Goal: Task Accomplishment & Management: Manage account settings

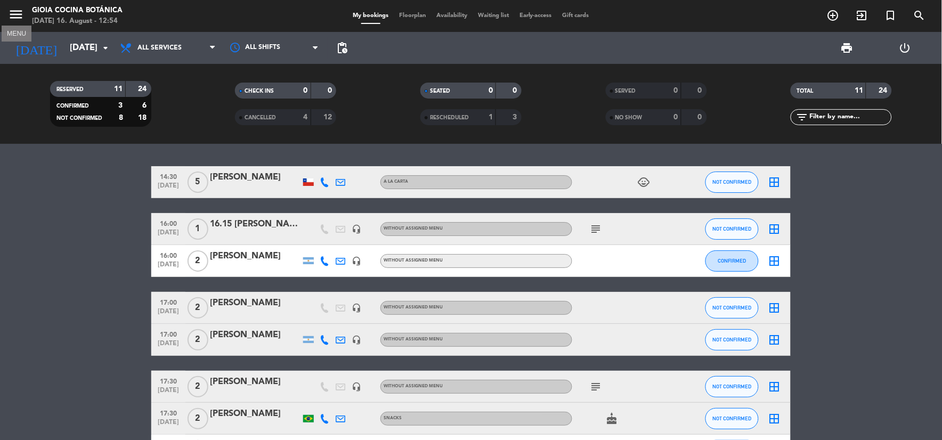
click at [22, 18] on icon "menu" at bounding box center [16, 14] width 16 height 16
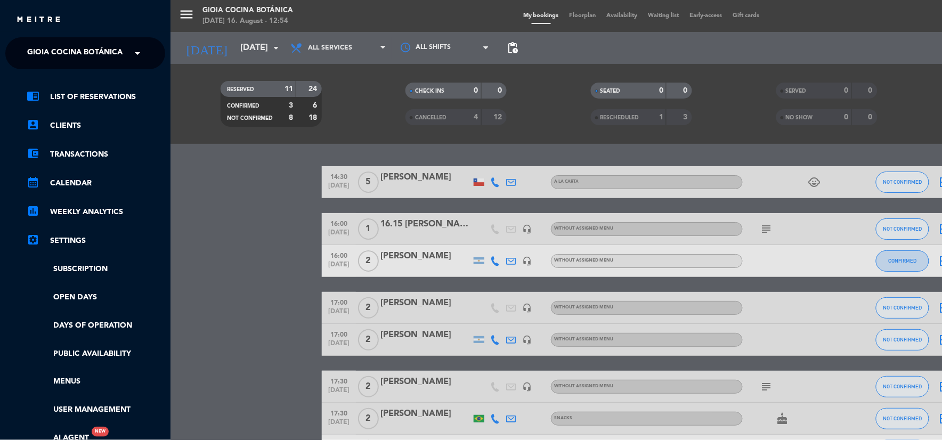
click at [64, 42] on span "Gioia Cocina Botánica" at bounding box center [74, 53] width 95 height 22
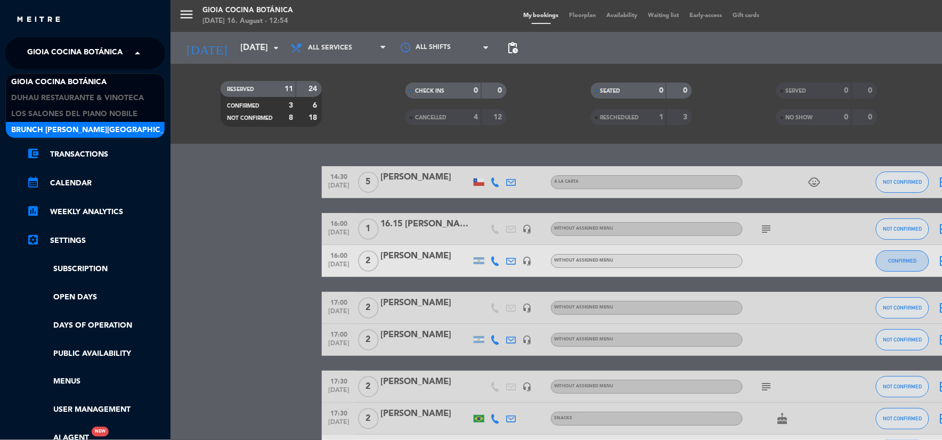
click at [81, 130] on span "Brunch [PERSON_NAME][GEOGRAPHIC_DATA][PERSON_NAME]" at bounding box center [129, 130] width 236 height 12
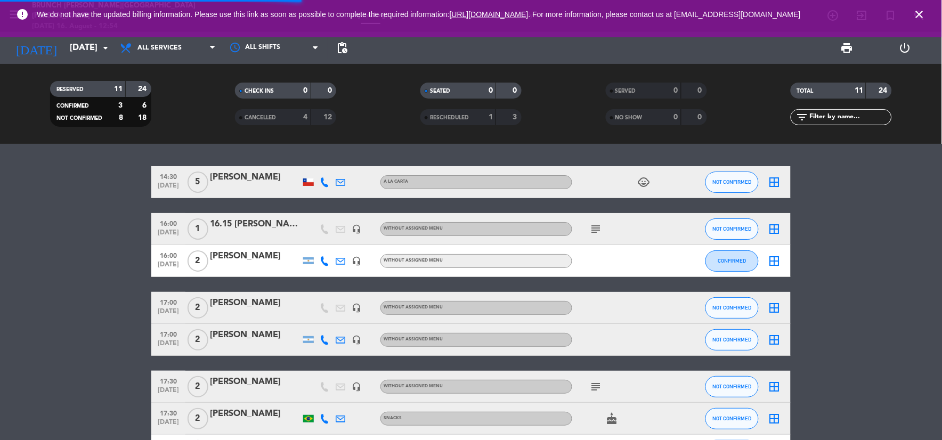
click at [75, 64] on div "RESERVED 11 24 CONFIRMED 3 6 NOT CONFIRMED 8 18 CHECK INS 0 0 CANCELLED 4 12 SE…" at bounding box center [471, 104] width 942 height 80
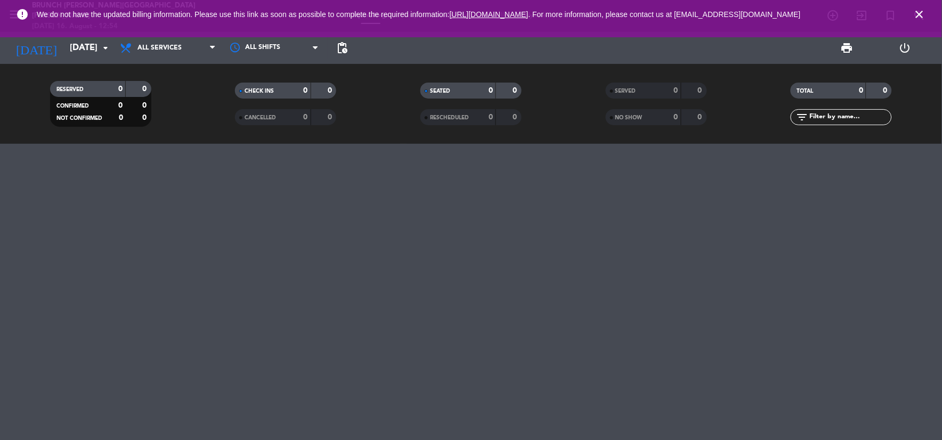
click at [94, 61] on div "[DATE] [DATE] arrow_drop_down" at bounding box center [61, 48] width 107 height 32
click at [94, 59] on div "[DATE] [DATE] arrow_drop_down" at bounding box center [61, 47] width 107 height 23
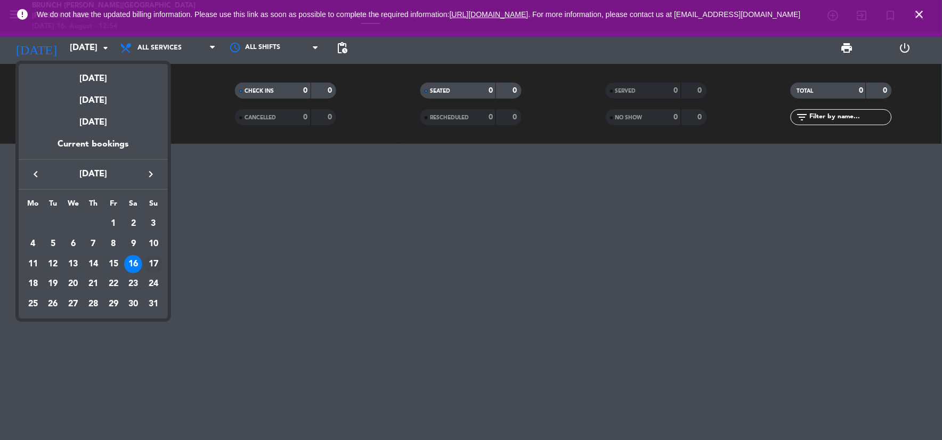
click at [156, 265] on div "17" at bounding box center [153, 264] width 18 height 18
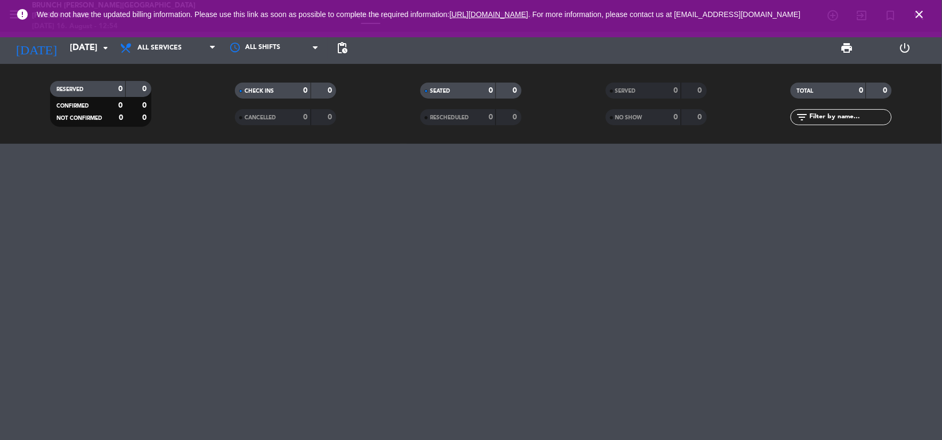
type input "[DATE]"
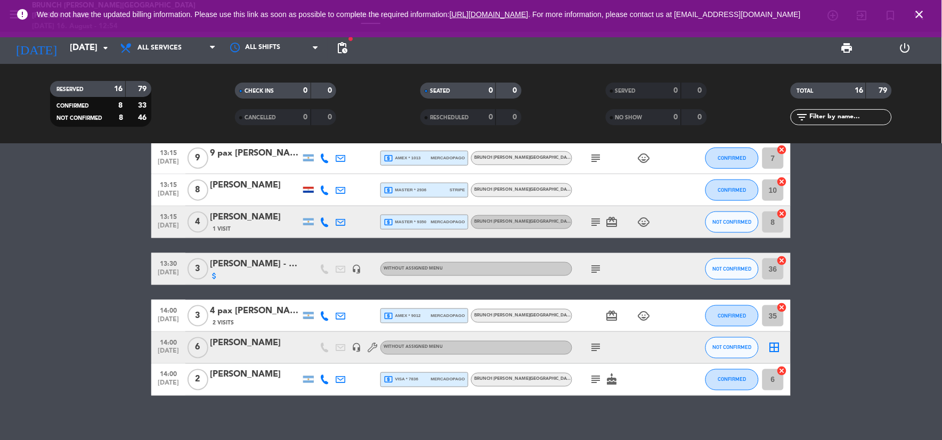
scroll to position [334, 0]
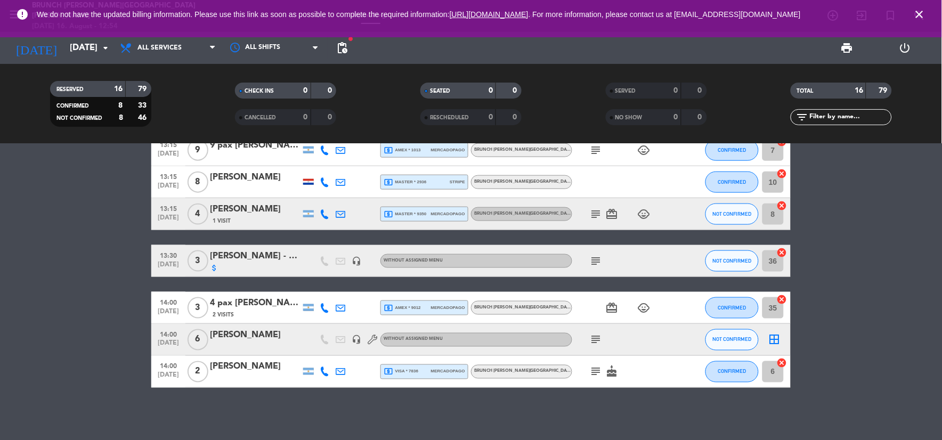
click at [594, 339] on icon "subject" at bounding box center [596, 339] width 13 height 13
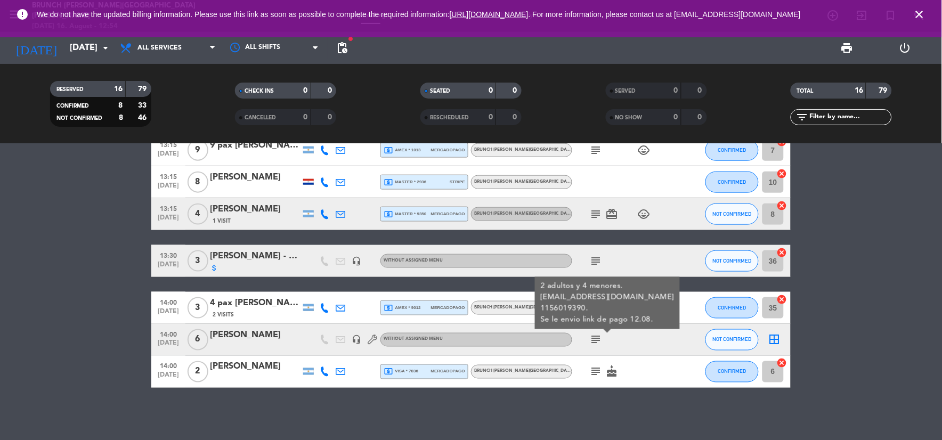
click at [607, 398] on div "13:00 [DATE] 5 [PERSON_NAME] (look connected) star headset_mic Without assigned…" at bounding box center [471, 292] width 942 height 296
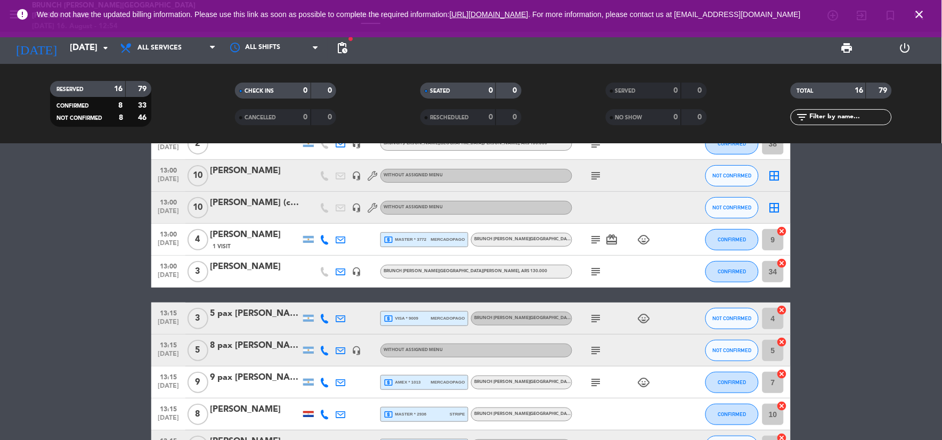
scroll to position [98, 0]
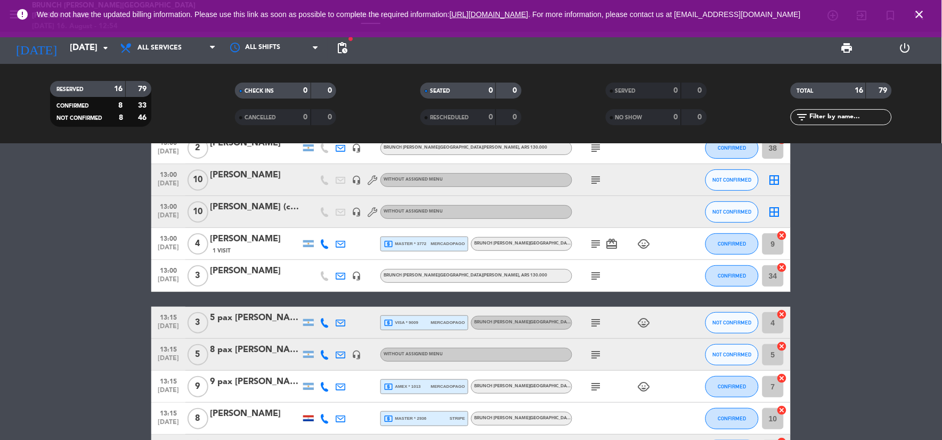
click at [402, 246] on span "local_atm master * 3772" at bounding box center [404, 244] width 43 height 10
click at [594, 241] on icon "subject" at bounding box center [596, 244] width 13 height 13
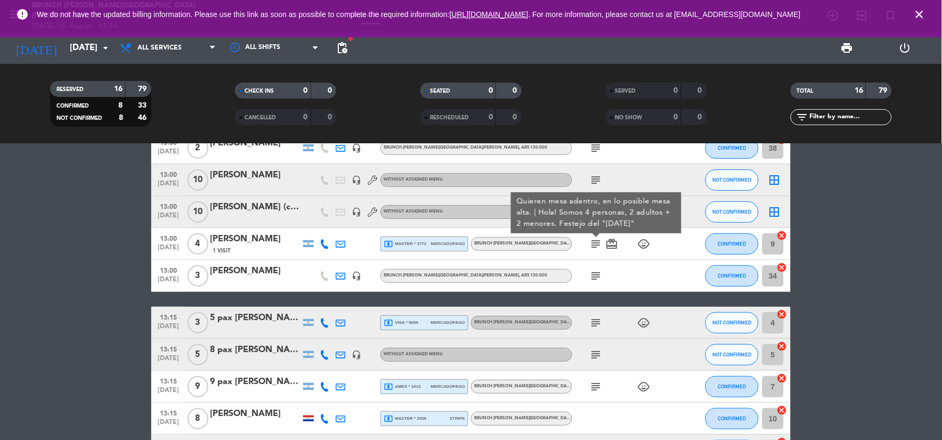
click at [8, 303] on bookings-row "13:00 [DATE] 5 [PERSON_NAME] (look connected) star headset_mic Without assigned…" at bounding box center [471, 346] width 942 height 556
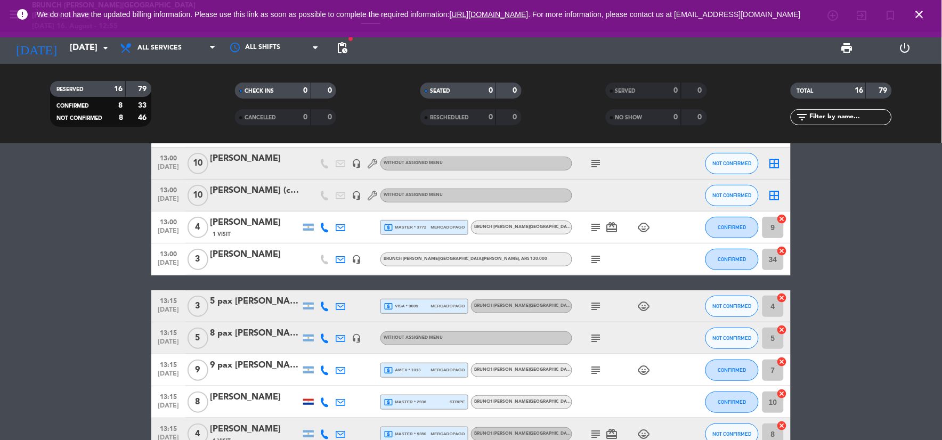
scroll to position [118, 0]
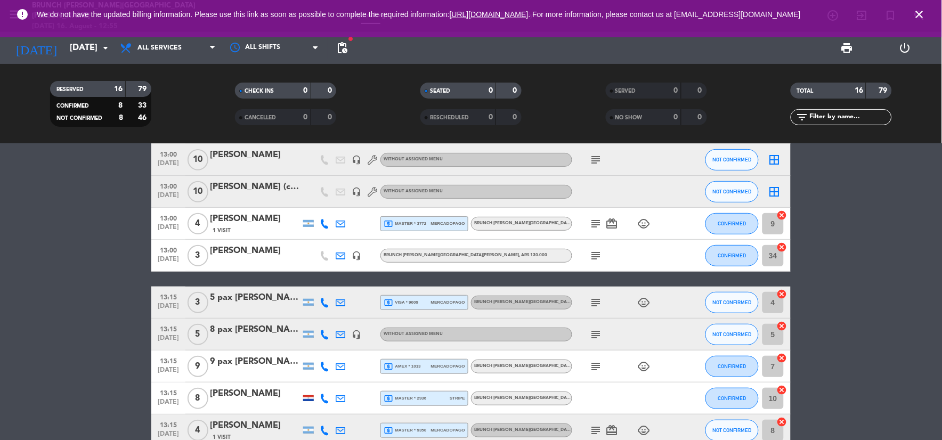
click at [600, 304] on icon "subject" at bounding box center [596, 302] width 13 height 13
click at [469, 308] on div "13:15 [DATE] 3 5 pax [PERSON_NAME] local_atm visa * 9009 mercadopago Brunch [PE…" at bounding box center [470, 303] width 639 height 32
click at [460, 306] on div "local_atm visa * 9009 mercadopago" at bounding box center [423, 303] width 81 height 14
click at [64, 51] on input "[DATE]" at bounding box center [120, 48] width 113 height 21
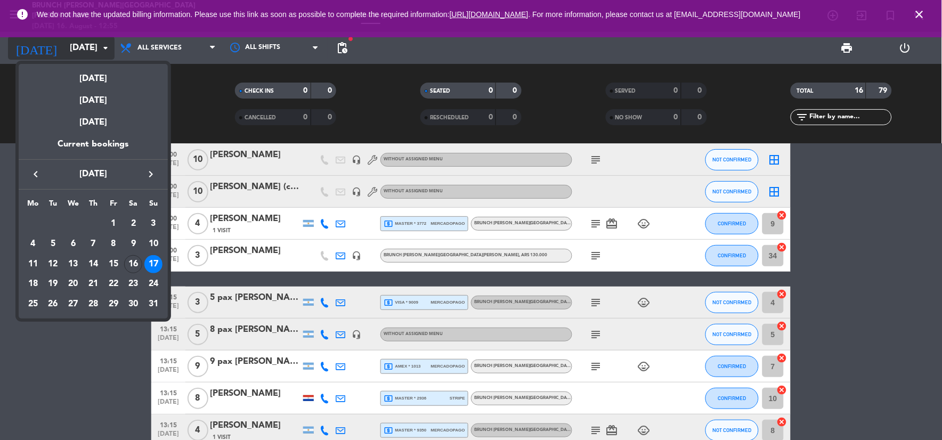
click at [64, 51] on div at bounding box center [471, 220] width 942 height 440
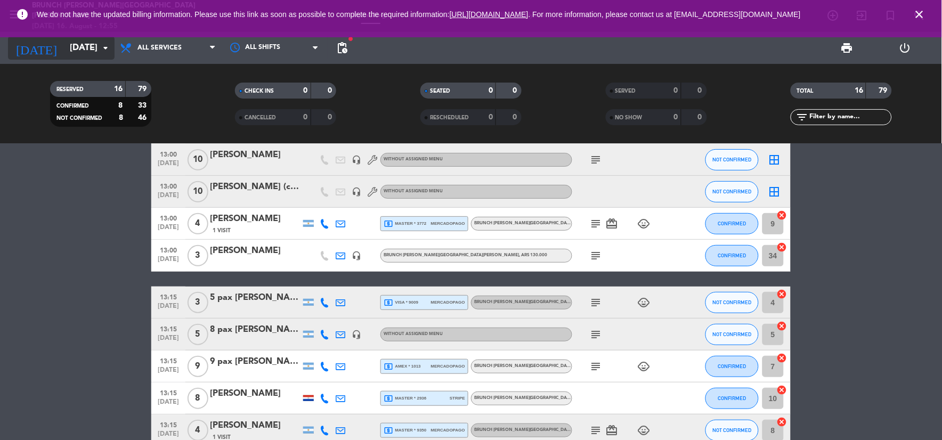
click at [64, 51] on input "[DATE]" at bounding box center [120, 48] width 113 height 21
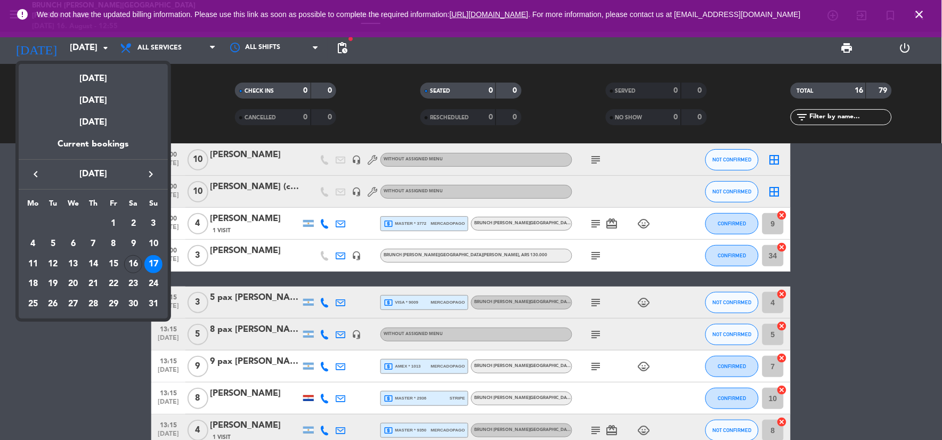
click at [150, 176] on icon "keyboard_arrow_right" at bounding box center [150, 174] width 13 height 13
click at [32, 179] on icon "keyboard_arrow_left" at bounding box center [35, 174] width 13 height 13
click at [146, 171] on icon "keyboard_arrow_right" at bounding box center [150, 174] width 13 height 13
click at [418, 292] on div at bounding box center [471, 220] width 942 height 440
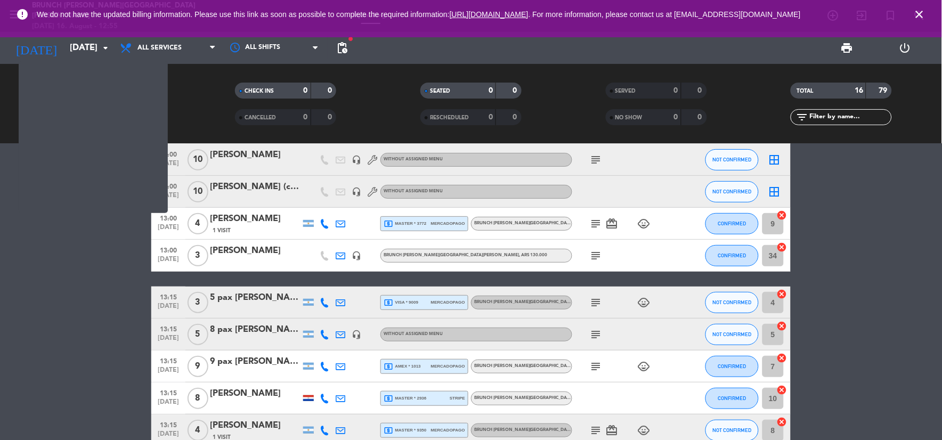
click at [423, 300] on div "local_atm visa * 9009 mercadopago" at bounding box center [423, 303] width 81 height 14
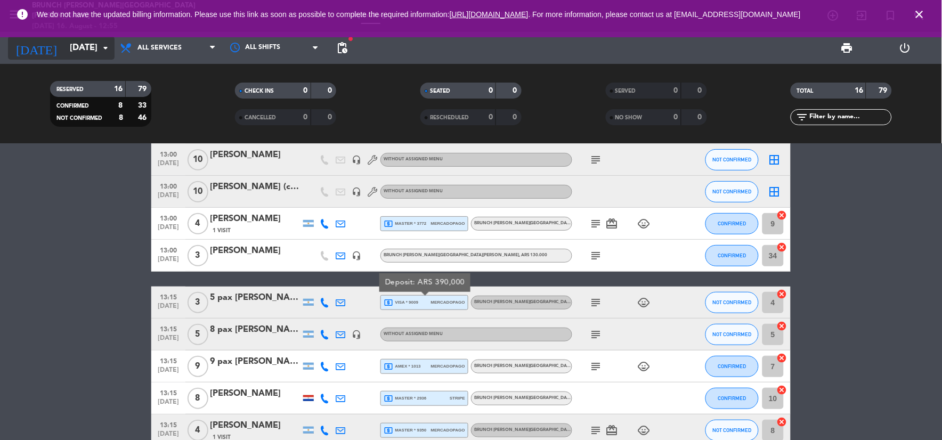
click at [85, 56] on input "[DATE]" at bounding box center [120, 48] width 113 height 21
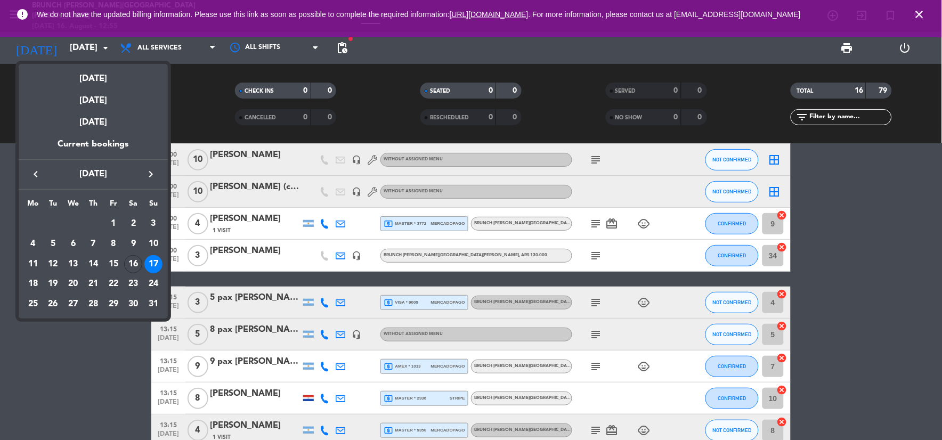
click at [153, 176] on icon "keyboard_arrow_right" at bounding box center [150, 174] width 13 height 13
click at [52, 387] on div at bounding box center [471, 220] width 942 height 440
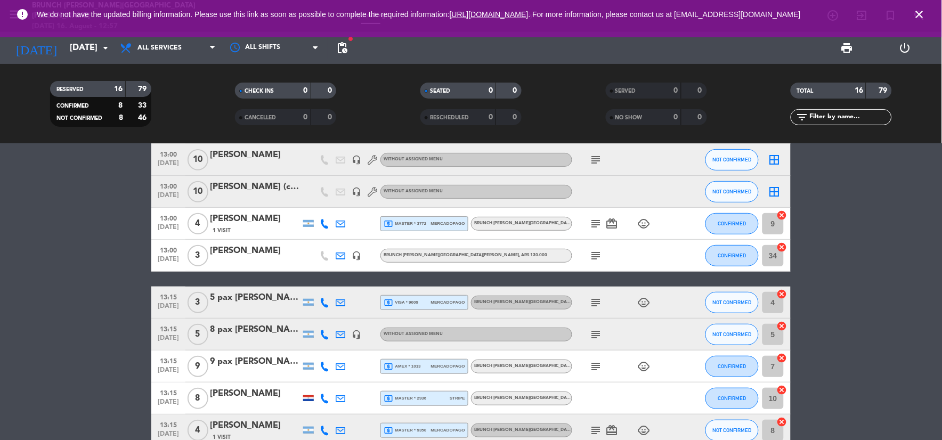
click at [39, 284] on bookings-row "13:00 [DATE] 5 [PERSON_NAME] (look connected) star headset_mic Without assigned…" at bounding box center [471, 326] width 942 height 556
click at [923, 18] on icon "close" at bounding box center [919, 14] width 13 height 13
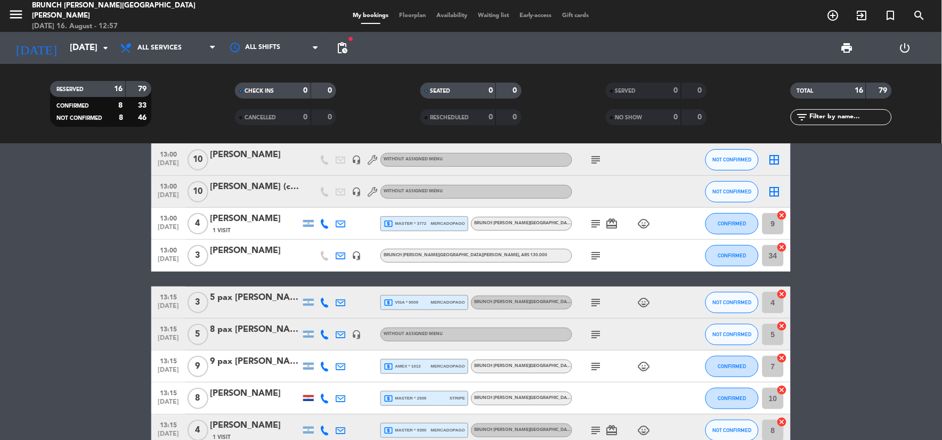
click at [423, 299] on div "local_atm visa * 9009 mercadopago" at bounding box center [423, 303] width 81 height 14
drag, startPoint x: 423, startPoint y: 299, endPoint x: 401, endPoint y: 309, distance: 24.6
click at [401, 309] on div "local_atm visa * 9009 mercadopago" at bounding box center [423, 303] width 81 height 14
click at [590, 304] on icon "subject" at bounding box center [596, 302] width 13 height 13
click at [593, 306] on icon "subject" at bounding box center [596, 302] width 13 height 13
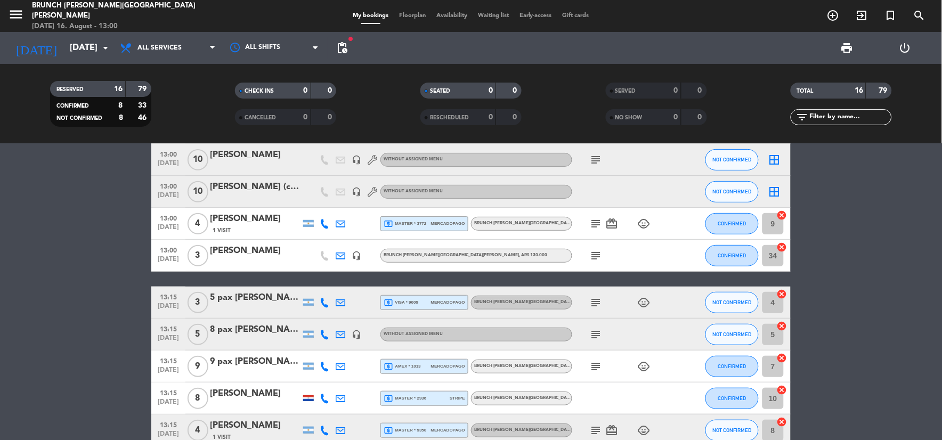
click at [593, 306] on icon "subject" at bounding box center [596, 302] width 13 height 13
click at [274, 298] on div "5 pax [PERSON_NAME]" at bounding box center [255, 298] width 91 height 14
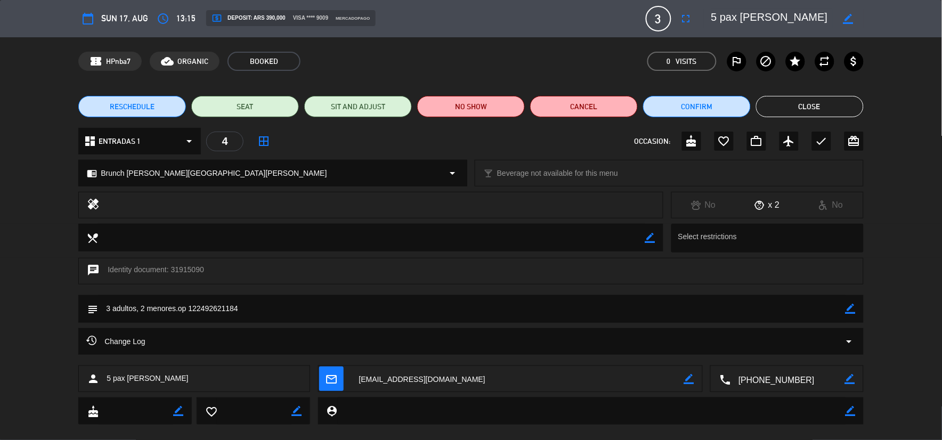
click at [848, 310] on icon "border_color" at bounding box center [850, 309] width 10 height 10
click at [781, 313] on textarea at bounding box center [471, 308] width 747 height 27
click at [845, 305] on icon at bounding box center [850, 309] width 10 height 10
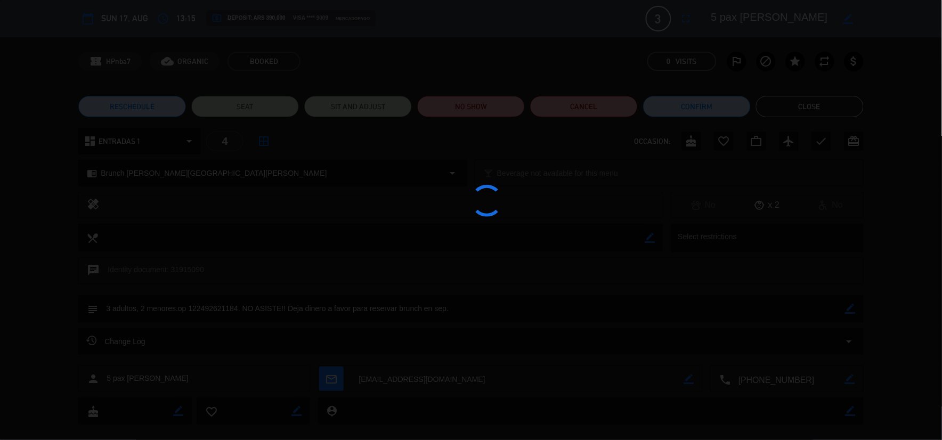
type textarea "3 adultos, 2 menores.op 122492621184. NO ASISTE!! Deja dinero a favor para rese…"
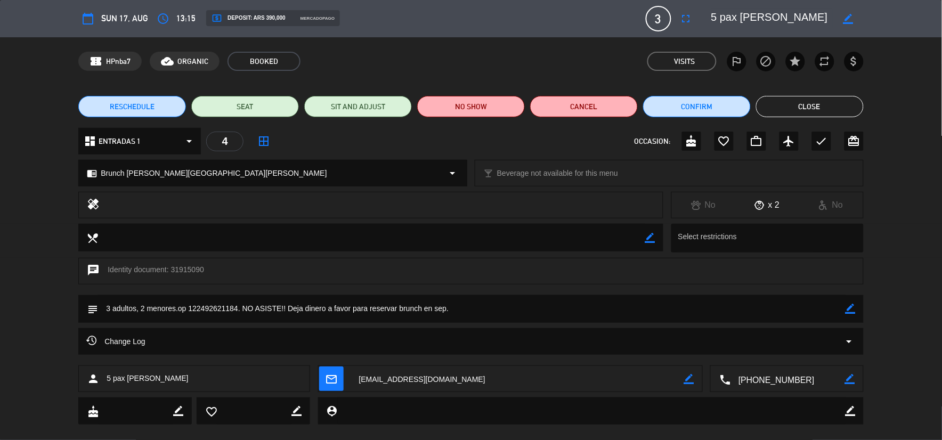
click at [811, 103] on button "Close" at bounding box center [810, 106] width 108 height 21
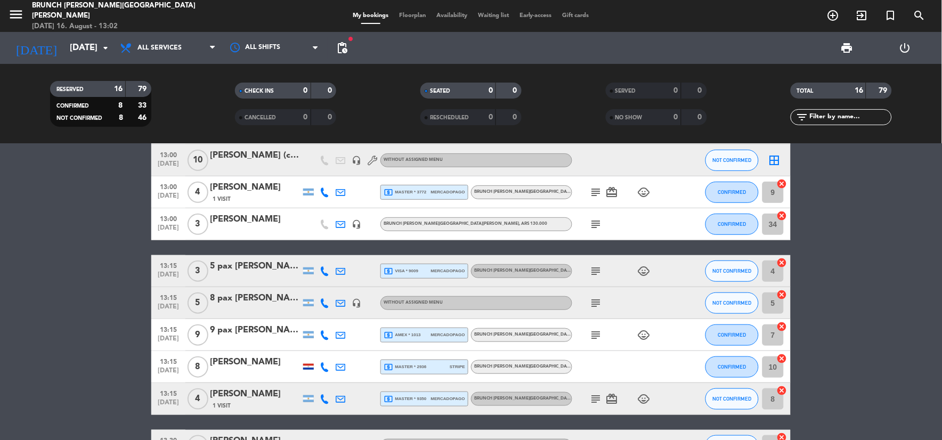
scroll to position [177, 0]
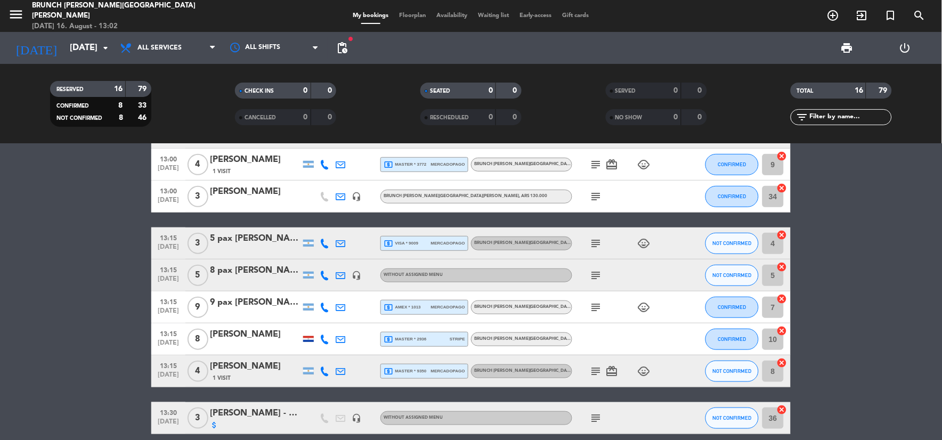
click at [602, 305] on icon "subject" at bounding box center [596, 307] width 13 height 13
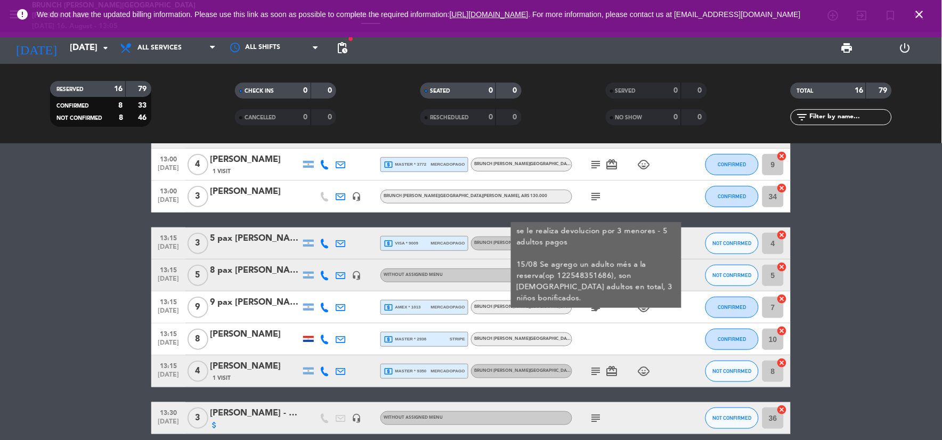
click at [437, 240] on span "mercadopago" at bounding box center [448, 243] width 34 height 7
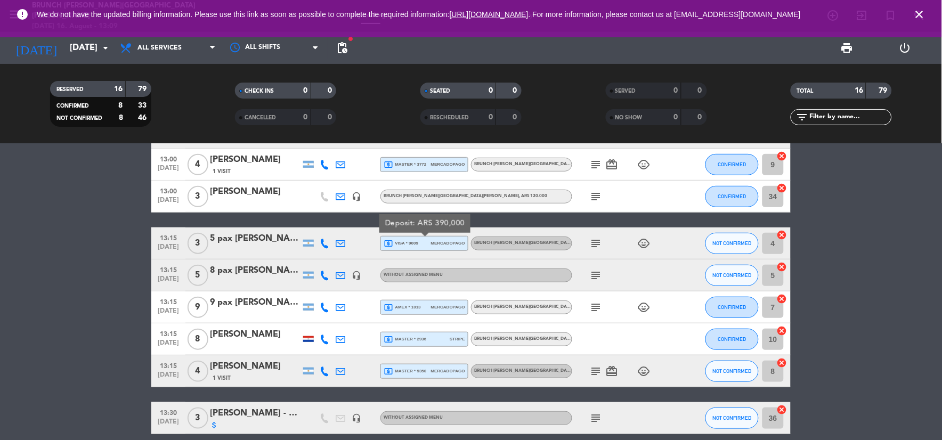
click at [919, 14] on icon "close" at bounding box center [919, 14] width 13 height 13
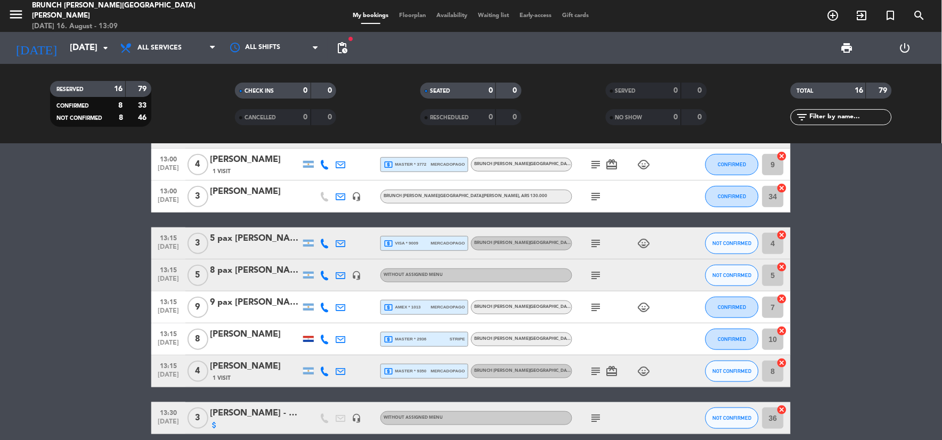
click at [9, 23] on button "menu" at bounding box center [16, 16] width 16 height 20
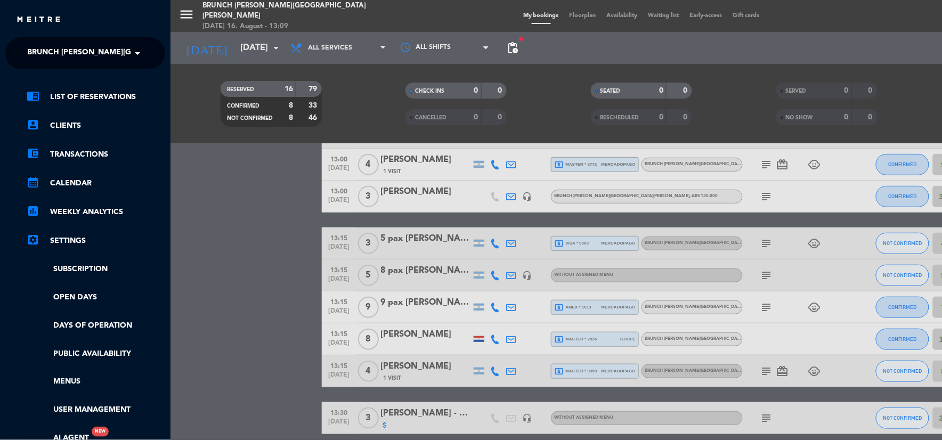
click at [59, 49] on span "Brunch [PERSON_NAME][GEOGRAPHIC_DATA][PERSON_NAME]" at bounding box center [145, 53] width 236 height 22
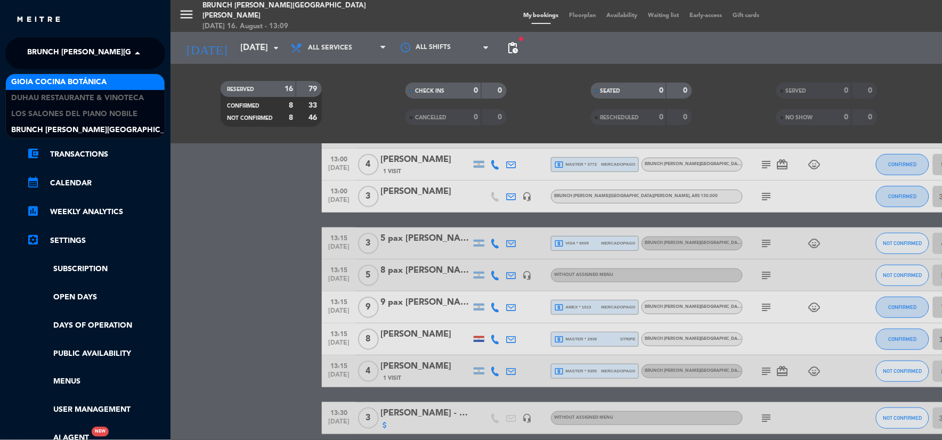
click at [68, 80] on span "Gioia Cocina Botánica" at bounding box center [58, 82] width 95 height 12
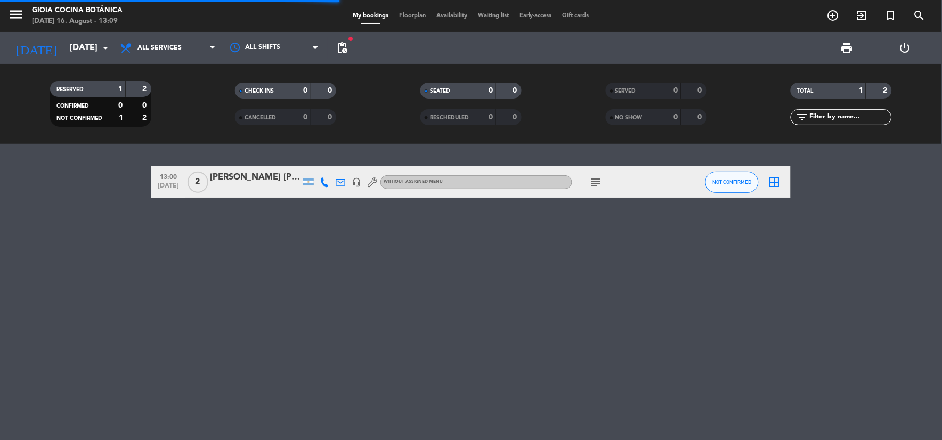
scroll to position [0, 0]
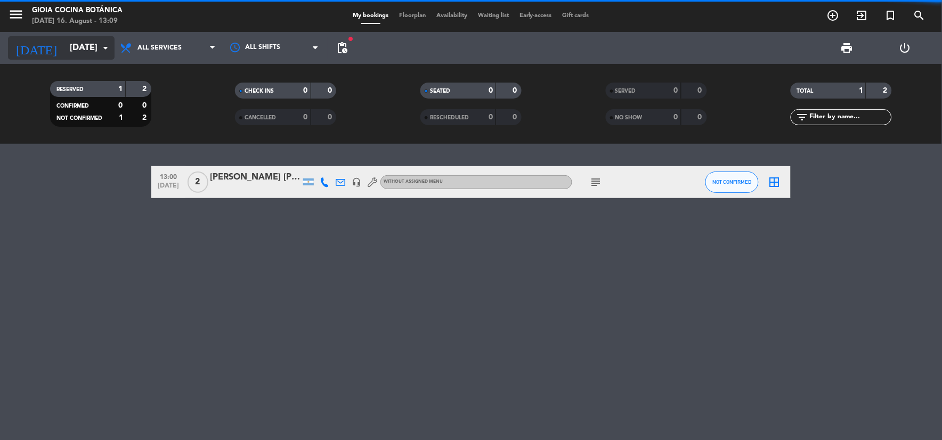
click at [87, 56] on input "[DATE]" at bounding box center [120, 48] width 113 height 21
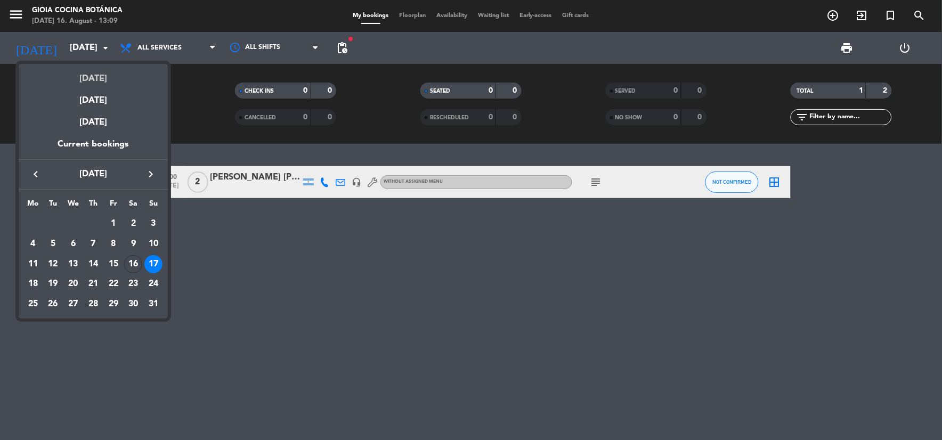
click at [97, 77] on div "[DATE]" at bounding box center [93, 75] width 149 height 22
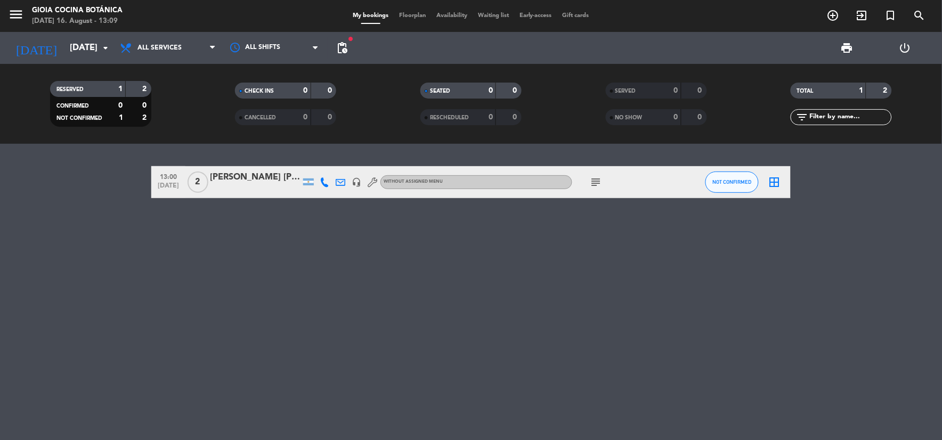
type input "[DATE]"
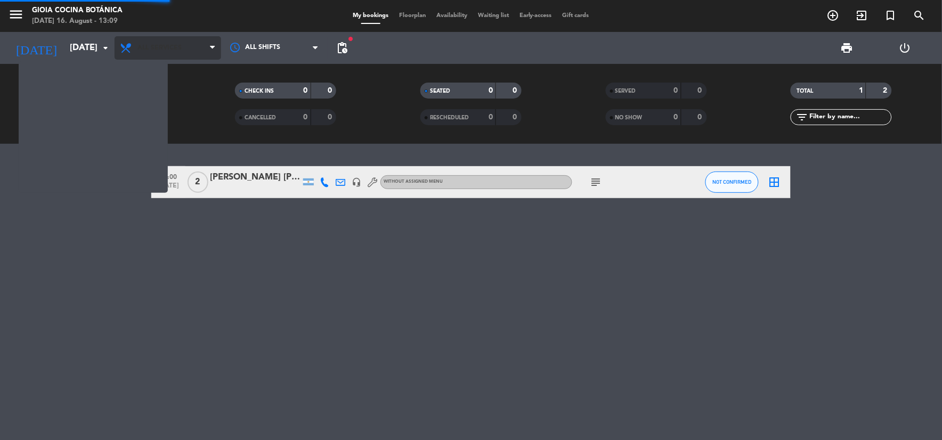
click at [149, 37] on span "All services" at bounding box center [168, 47] width 107 height 23
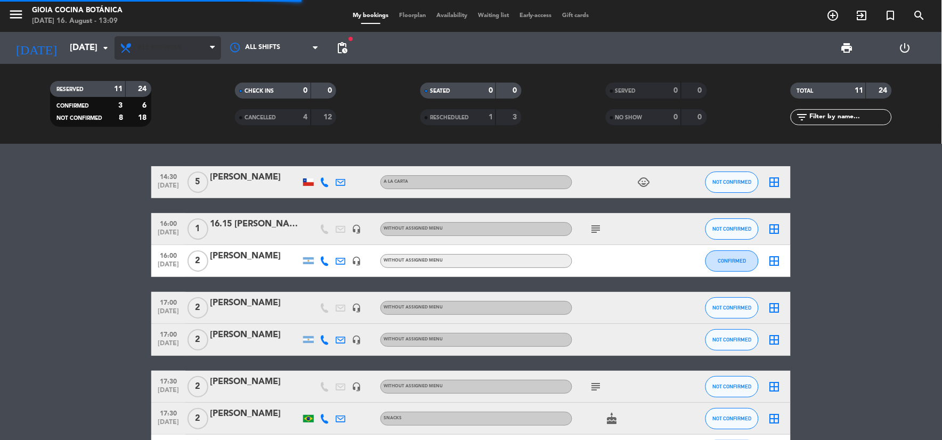
click at [151, 57] on span "All services" at bounding box center [168, 47] width 107 height 23
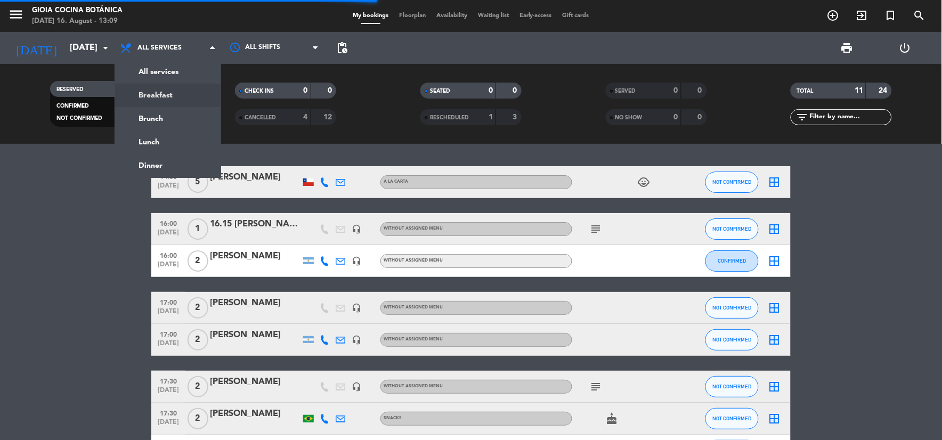
click at [173, 121] on div "menu [PERSON_NAME] Cocina Botánica [DATE] 16. August - 13:09 My bookings Floorp…" at bounding box center [471, 72] width 942 height 144
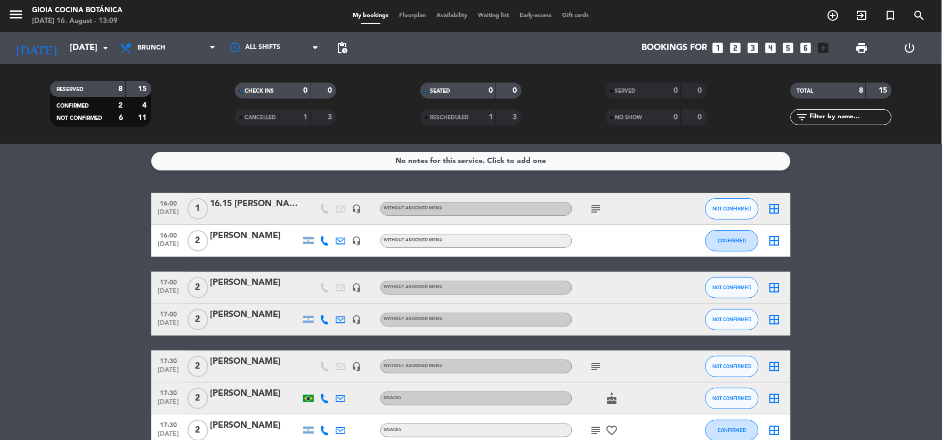
click at [730, 47] on icon "looks_two" at bounding box center [735, 48] width 14 height 14
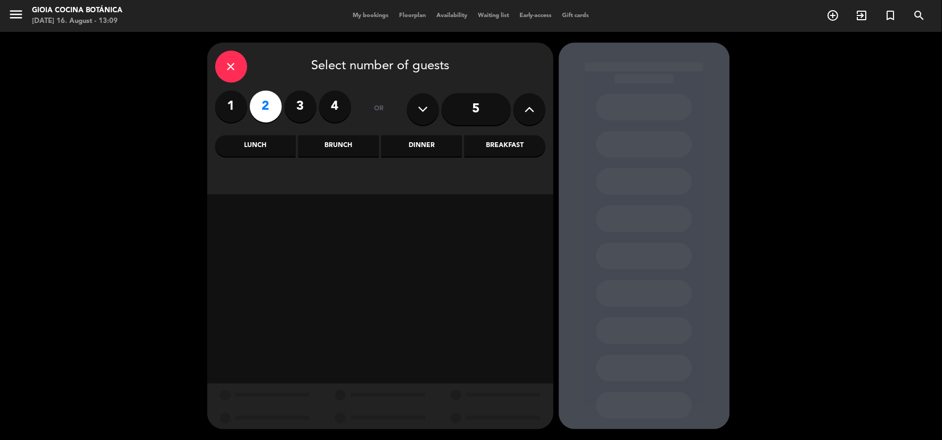
click at [337, 140] on div "Brunch" at bounding box center [338, 145] width 80 height 21
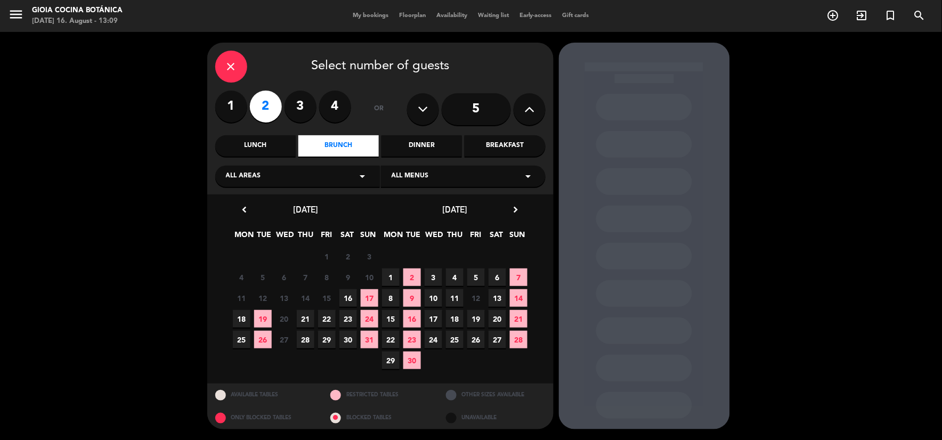
click at [355, 296] on span "16" at bounding box center [348, 298] width 18 height 18
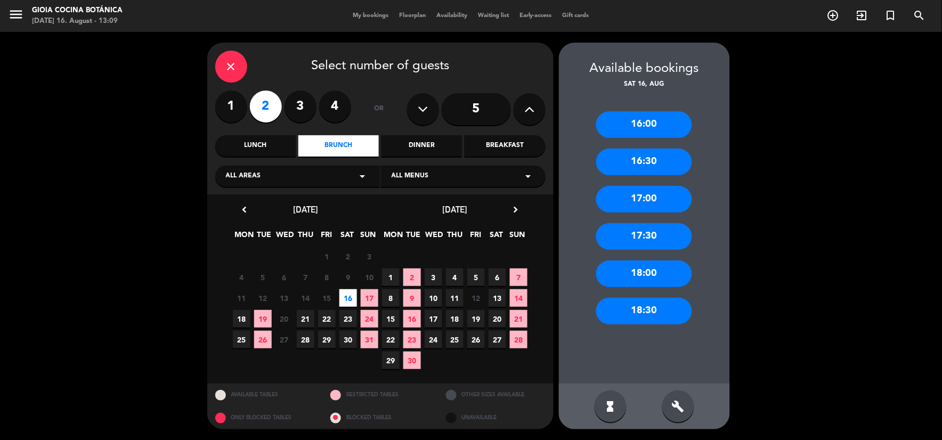
click at [677, 421] on div "build" at bounding box center [678, 406] width 32 height 32
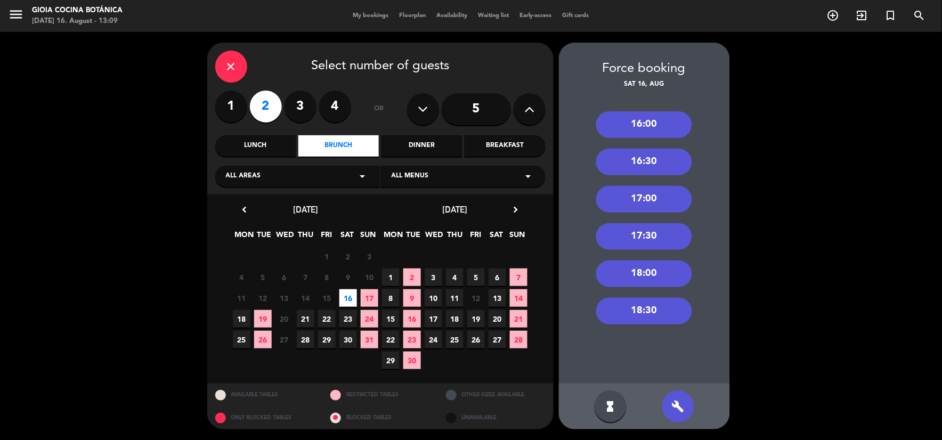
click at [649, 307] on div "18:30" at bounding box center [644, 311] width 96 height 27
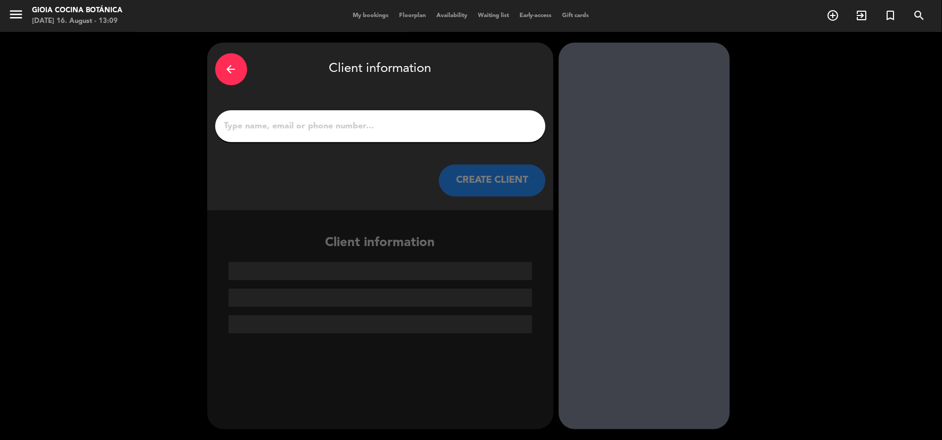
click at [422, 134] on div at bounding box center [380, 126] width 330 height 32
click at [422, 124] on input "1" at bounding box center [380, 126] width 314 height 15
click at [449, 135] on div at bounding box center [380, 126] width 330 height 32
click at [447, 130] on input "1" at bounding box center [380, 126] width 314 height 15
type input "s"
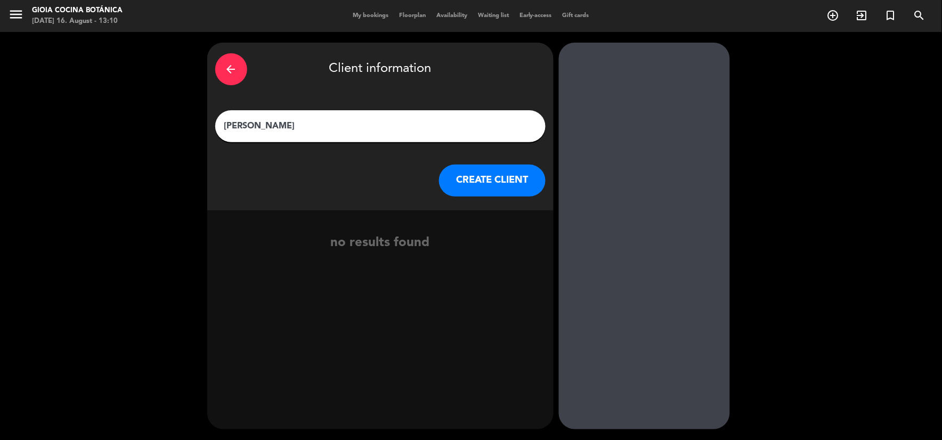
type input "[PERSON_NAME]"
click at [467, 185] on button "CREATE CLIENT" at bounding box center [492, 181] width 107 height 32
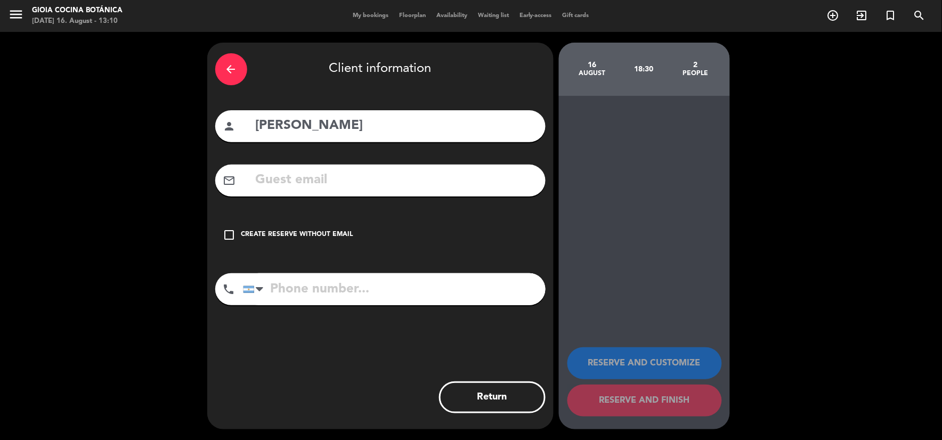
click at [359, 192] on div "mail_outline" at bounding box center [380, 181] width 330 height 32
click at [352, 188] on input "text" at bounding box center [396, 180] width 283 height 22
click at [299, 174] on input "text" at bounding box center [396, 180] width 283 height 22
click at [267, 229] on div "check_box_outline_blank Create reserve without email" at bounding box center [380, 235] width 330 height 32
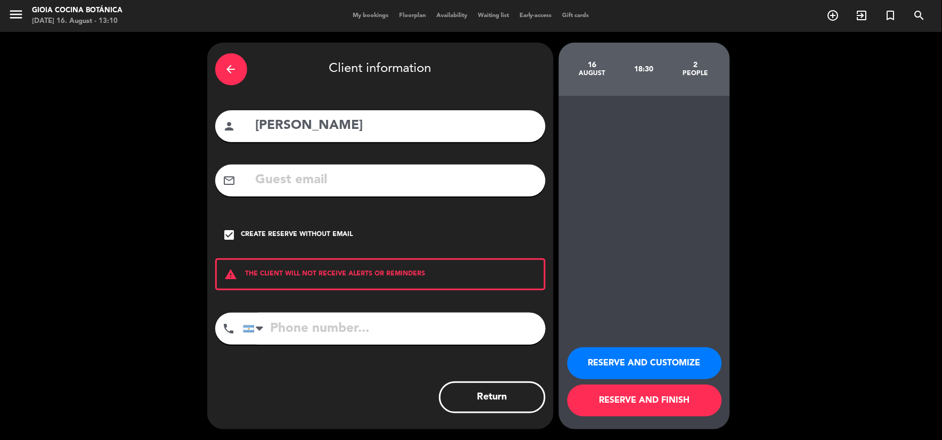
click at [630, 353] on button "RESERVE AND CUSTOMIZE" at bounding box center [644, 363] width 154 height 32
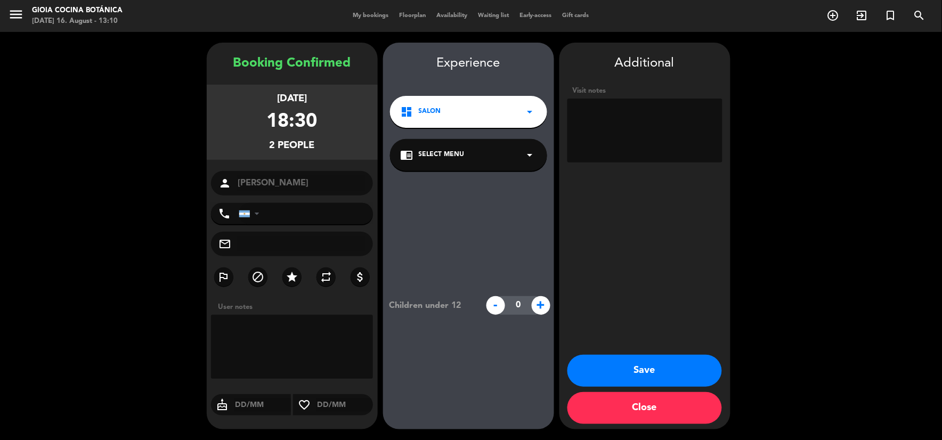
click at [647, 369] on button "Save" at bounding box center [644, 371] width 154 height 32
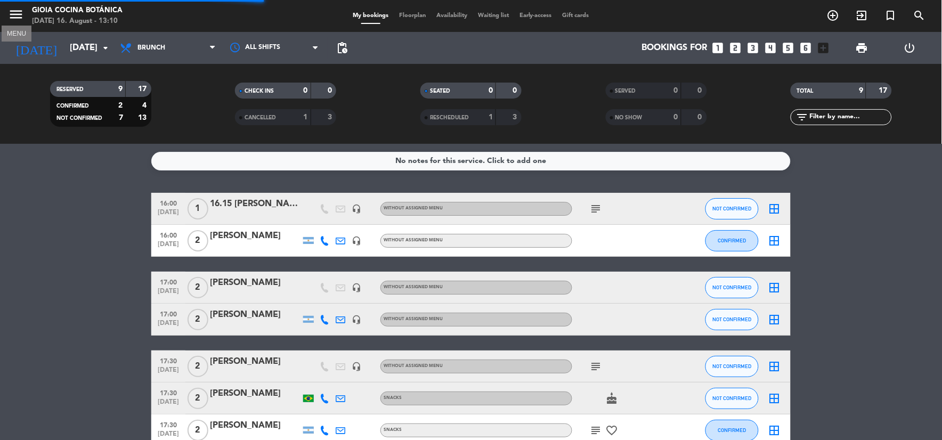
drag, startPoint x: 11, startPoint y: 10, endPoint x: 68, endPoint y: 3, distance: 57.9
click at [11, 10] on icon "menu" at bounding box center [16, 14] width 16 height 16
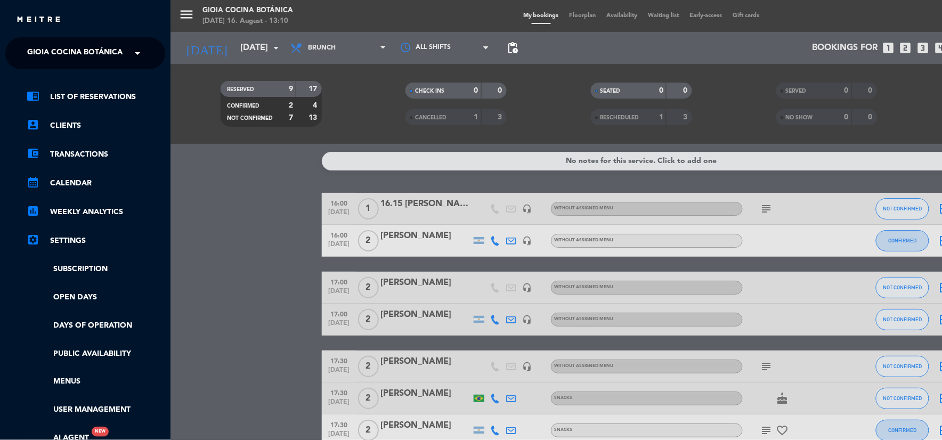
click at [135, 51] on span at bounding box center [140, 53] width 18 height 22
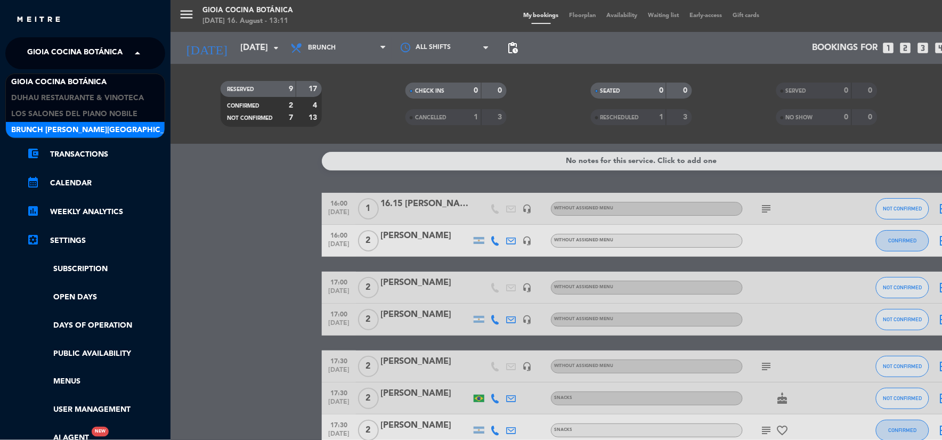
click at [83, 127] on span "Brunch [PERSON_NAME][GEOGRAPHIC_DATA][PERSON_NAME]" at bounding box center [129, 130] width 236 height 12
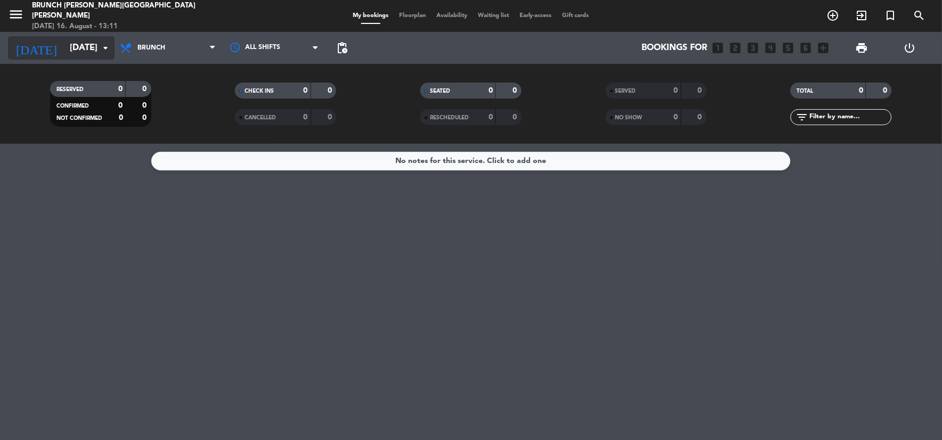
click at [72, 36] on div "[DATE] [DATE] arrow_drop_down" at bounding box center [61, 47] width 107 height 23
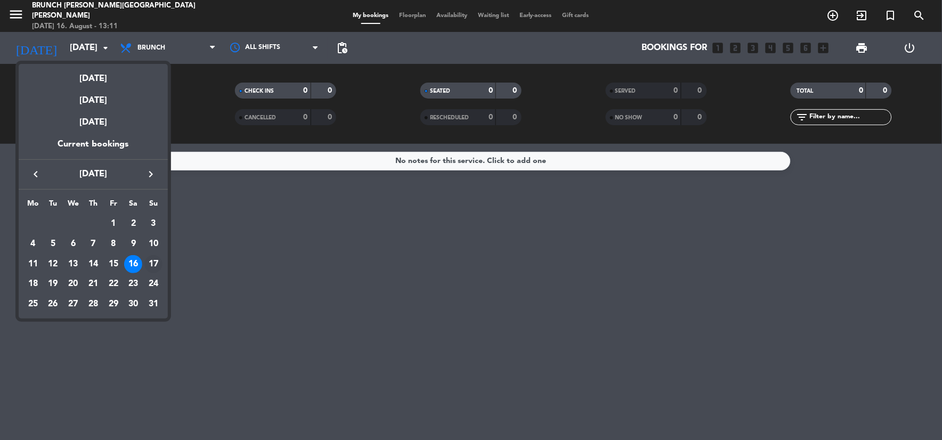
click at [159, 264] on div "17" at bounding box center [153, 264] width 18 height 18
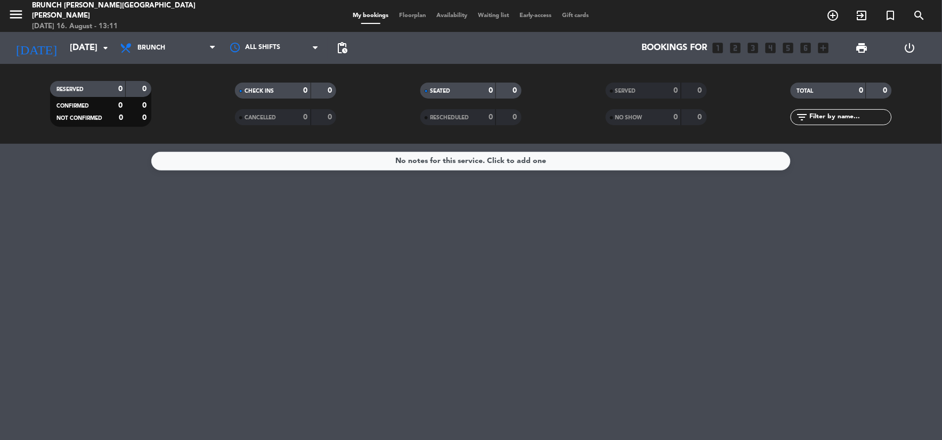
type input "[DATE]"
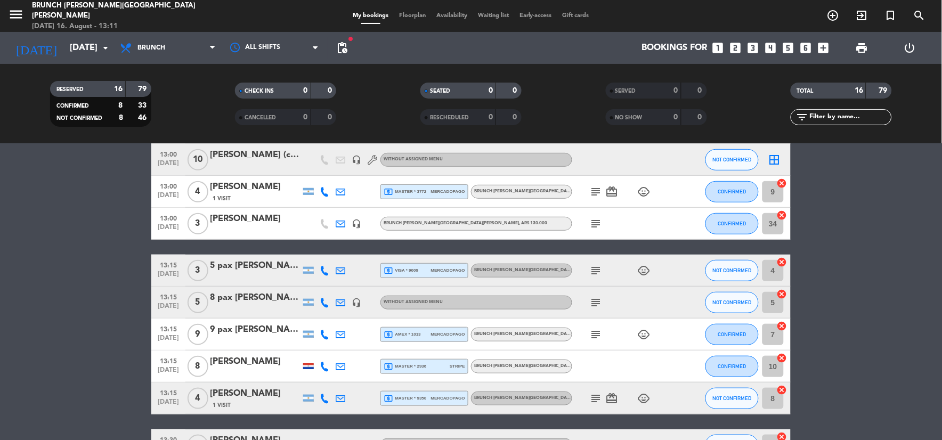
scroll to position [177, 0]
click at [426, 272] on div "local_atm visa * 9009 mercadopago" at bounding box center [423, 270] width 81 height 14
click at [600, 271] on icon "subject" at bounding box center [596, 270] width 13 height 13
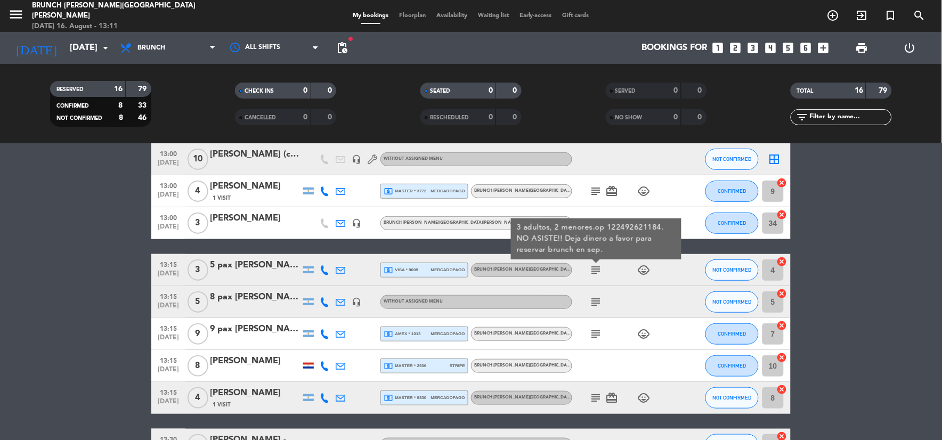
click at [419, 263] on div "local_atm visa * 9009 mercadopago" at bounding box center [423, 270] width 81 height 14
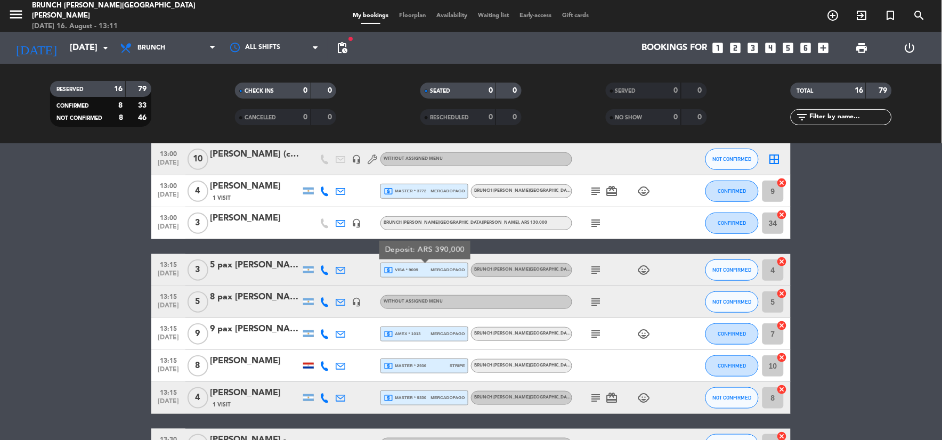
click at [259, 268] on div "5 pax [PERSON_NAME]" at bounding box center [255, 265] width 91 height 14
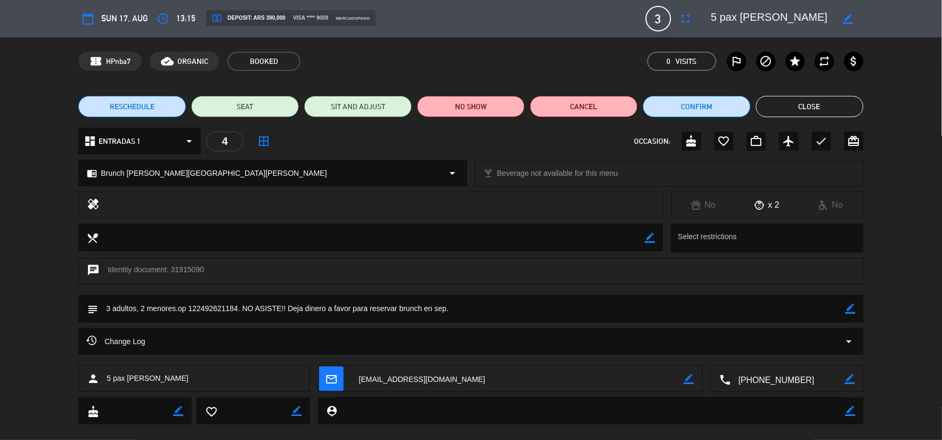
click at [790, 112] on button "Close" at bounding box center [810, 106] width 108 height 21
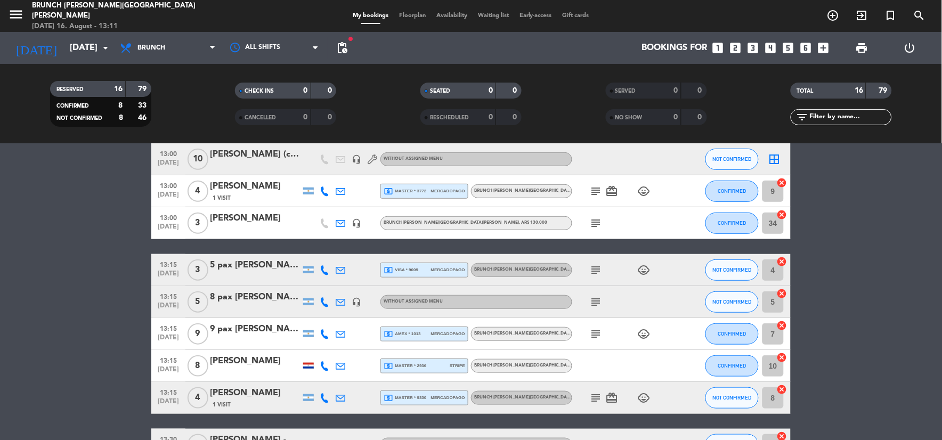
click at [588, 274] on span "subject" at bounding box center [596, 270] width 16 height 13
click at [593, 271] on icon "subject" at bounding box center [596, 270] width 13 height 13
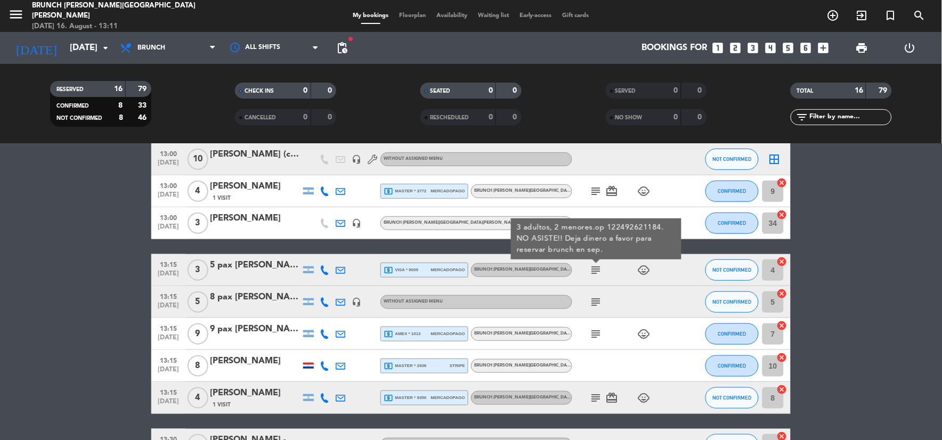
click at [263, 260] on div "5 pax [PERSON_NAME]" at bounding box center [255, 265] width 91 height 14
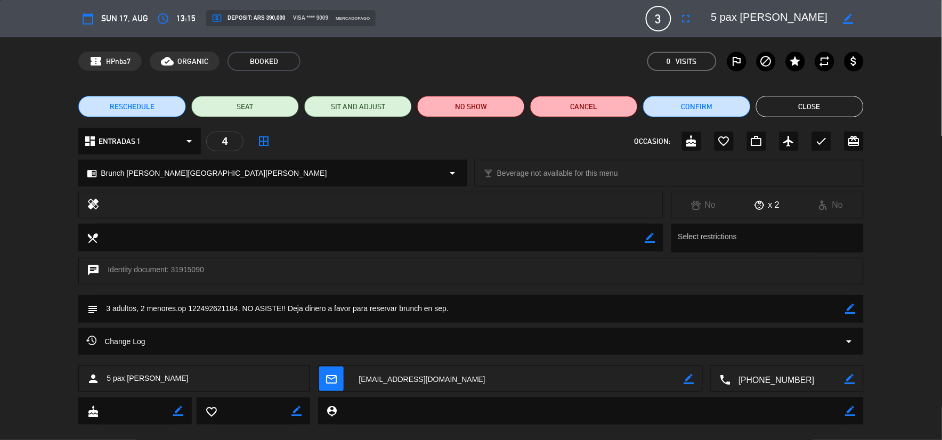
click at [855, 23] on div "border_color" at bounding box center [847, 18] width 30 height 19
click at [853, 19] on icon "border_color" at bounding box center [848, 19] width 10 height 10
click at [736, 18] on textarea at bounding box center [772, 18] width 122 height 19
type textarea "NO ASISTE 5 pax [PERSON_NAME]"
click at [848, 14] on icon at bounding box center [848, 19] width 10 height 10
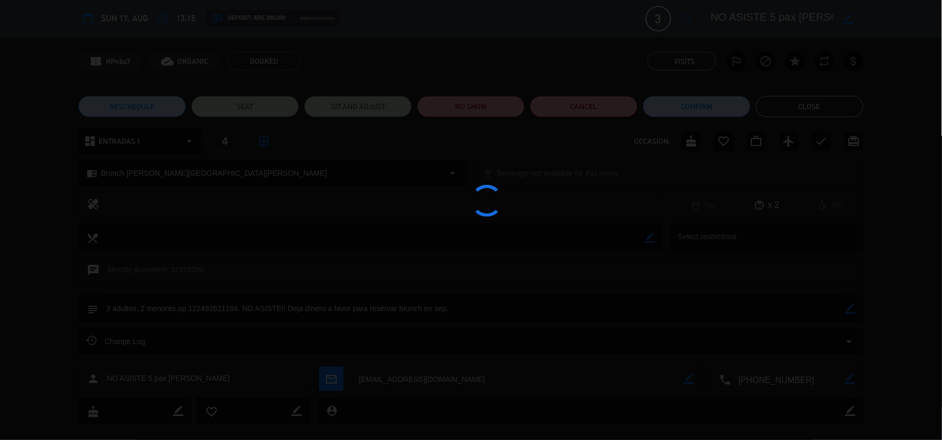
click at [824, 113] on edit-booking-info-modal "calendar_today Sun 17, Aug access_time 13:15 local_atm Deposit: ARS 390,000 mer…" at bounding box center [471, 220] width 942 height 440
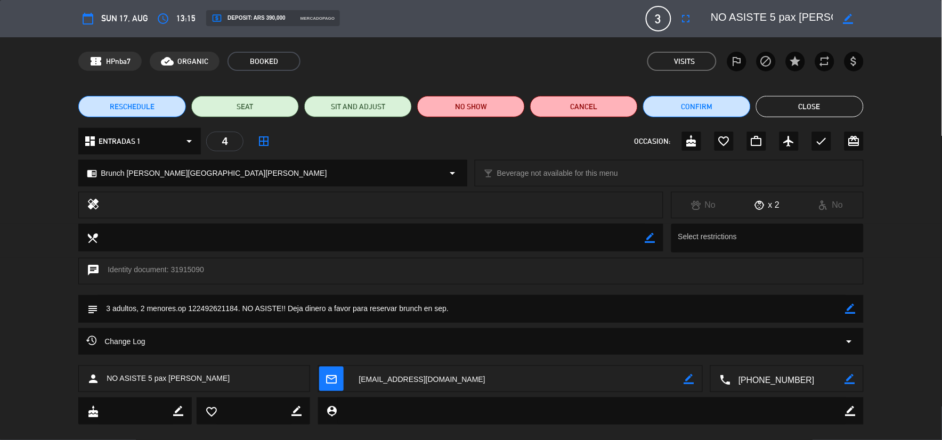
click at [824, 113] on button "Close" at bounding box center [810, 106] width 108 height 21
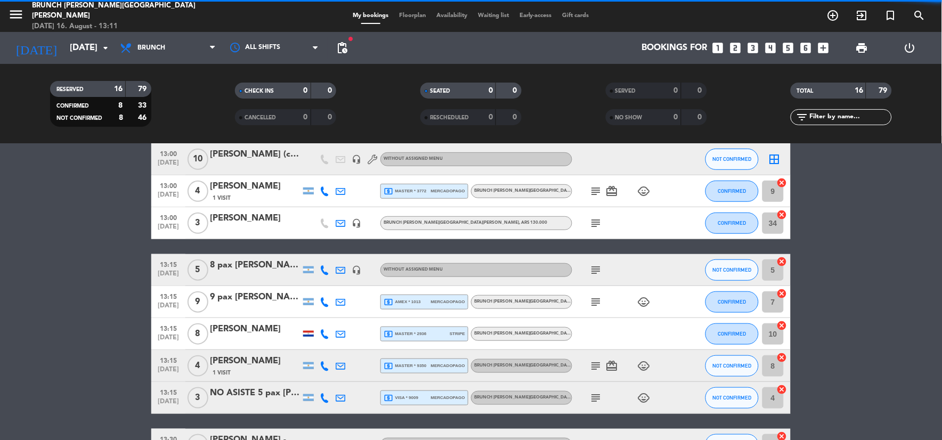
click at [12, 313] on bookings-row "13:00 [DATE] 5 [PERSON_NAME] (look connected) star headset_mic Without assigned…" at bounding box center [471, 293] width 942 height 556
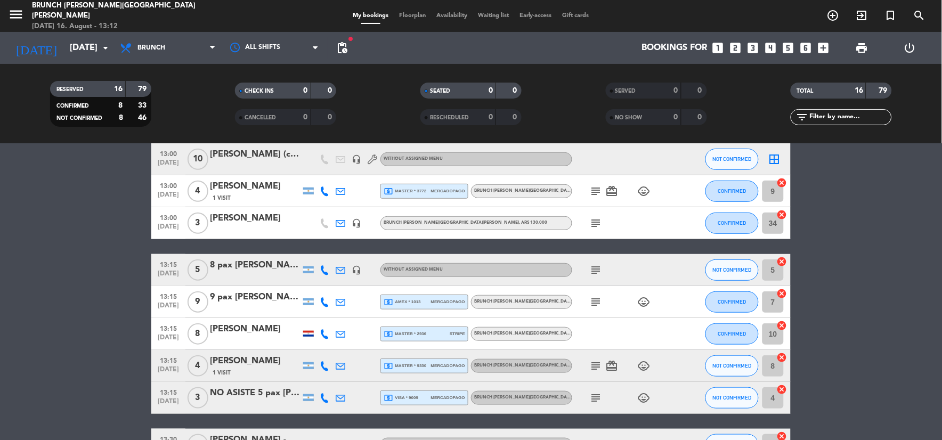
drag, startPoint x: 586, startPoint y: 219, endPoint x: 592, endPoint y: 219, distance: 5.9
click at [587, 219] on div "subject" at bounding box center [620, 222] width 96 height 31
click at [592, 219] on icon "subject" at bounding box center [596, 223] width 13 height 13
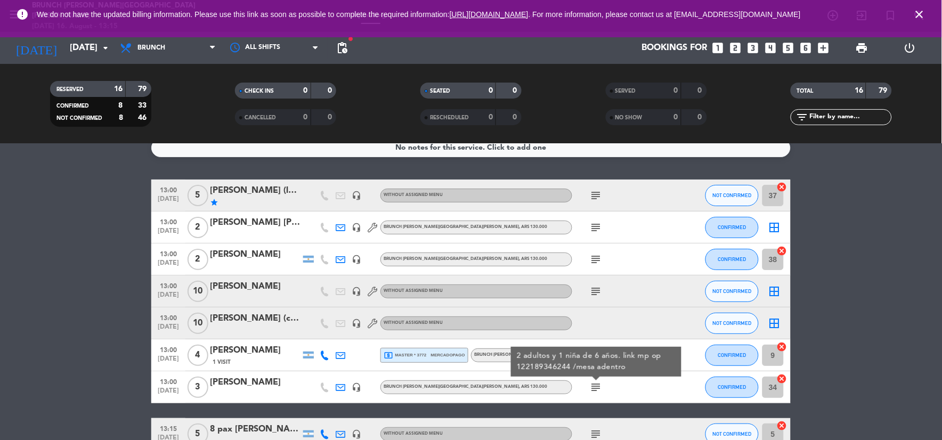
scroll to position [0, 0]
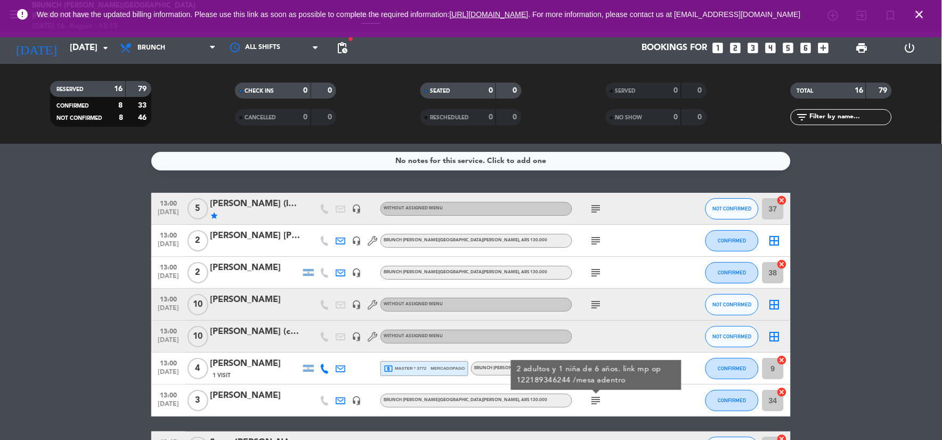
drag, startPoint x: 917, startPoint y: 13, endPoint x: 908, endPoint y: 13, distance: 9.1
click at [917, 13] on icon "close" at bounding box center [919, 14] width 13 height 13
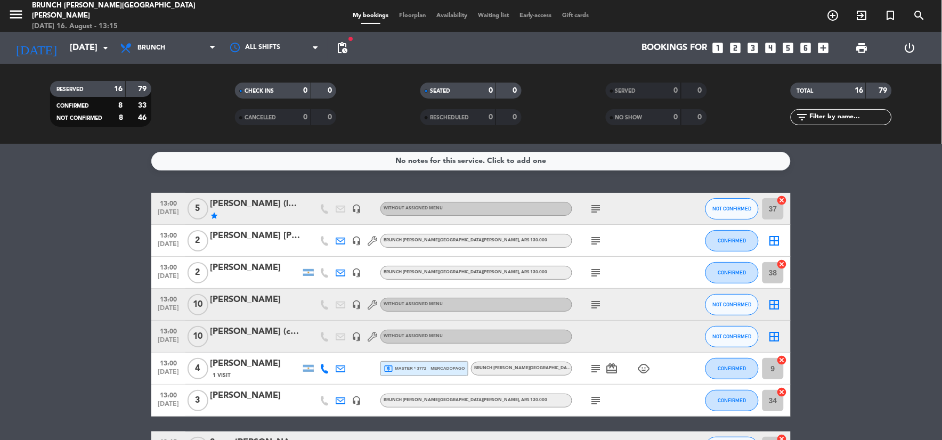
click at [20, 9] on icon "menu" at bounding box center [16, 14] width 16 height 16
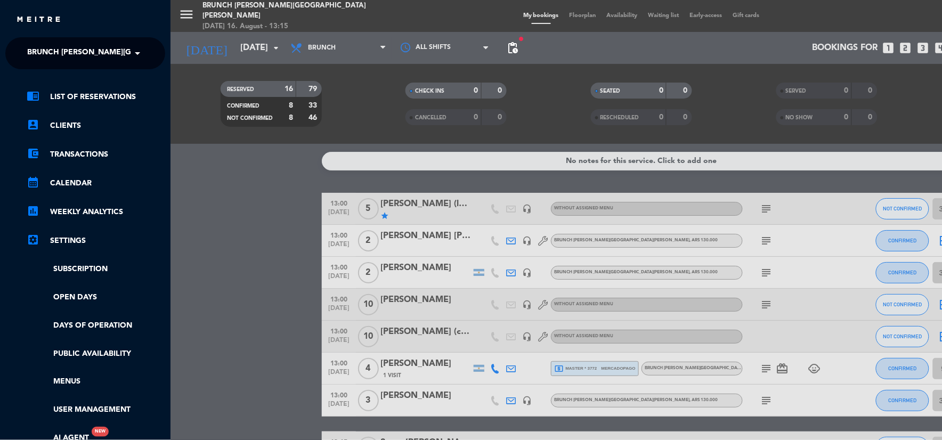
click at [56, 50] on span "Brunch [PERSON_NAME][GEOGRAPHIC_DATA][PERSON_NAME]" at bounding box center [145, 53] width 236 height 22
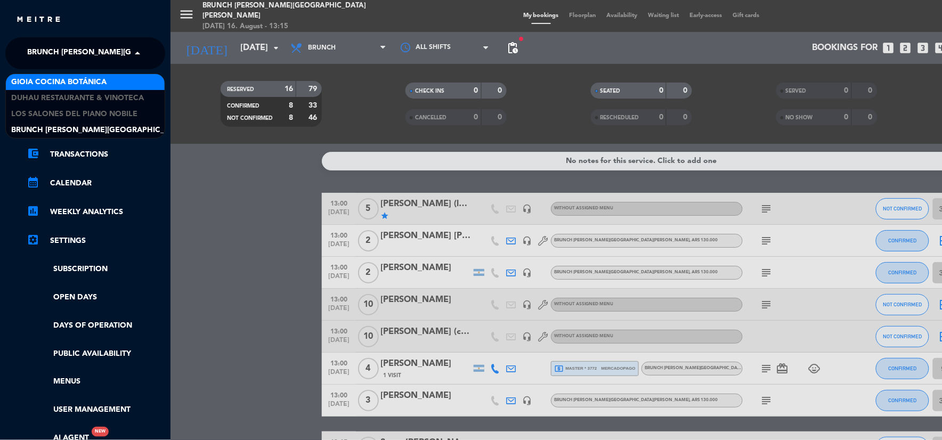
click at [55, 84] on span "Gioia Cocina Botánica" at bounding box center [58, 82] width 95 height 12
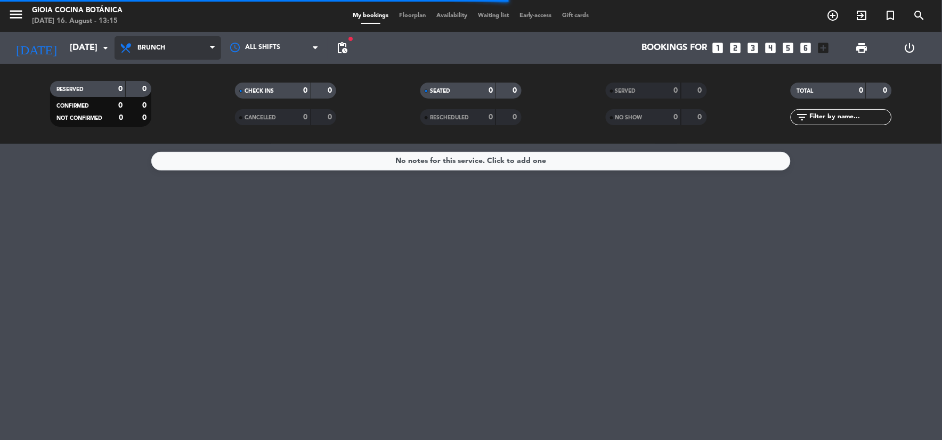
click at [146, 47] on span "Brunch" at bounding box center [151, 47] width 28 height 7
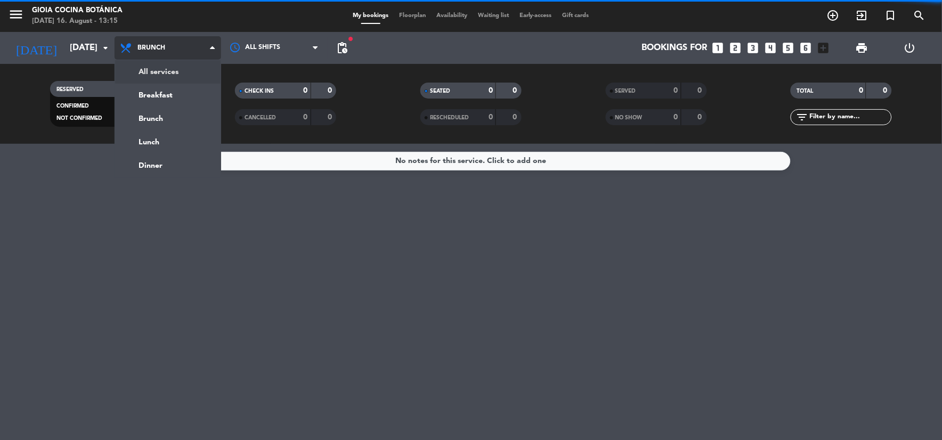
click at [164, 80] on div "menu [PERSON_NAME] Cocina Botánica [DATE] 16. August - 13:15 My bookings Floorp…" at bounding box center [471, 72] width 942 height 144
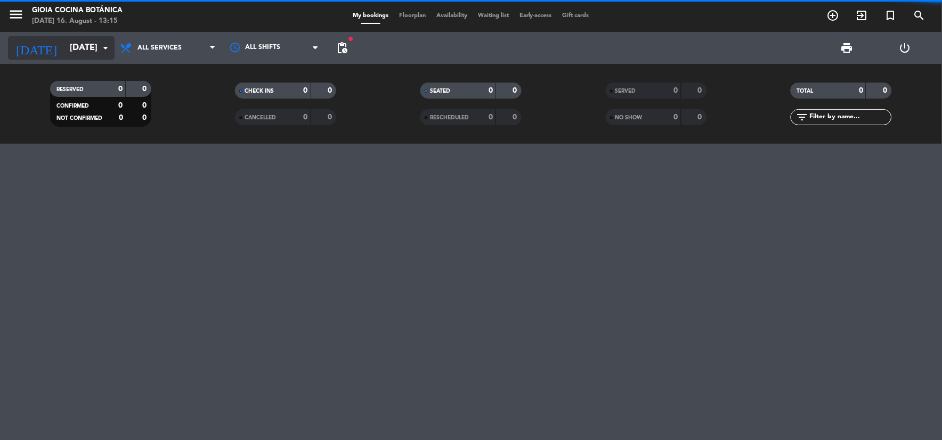
click at [64, 48] on input "[DATE]" at bounding box center [120, 48] width 113 height 21
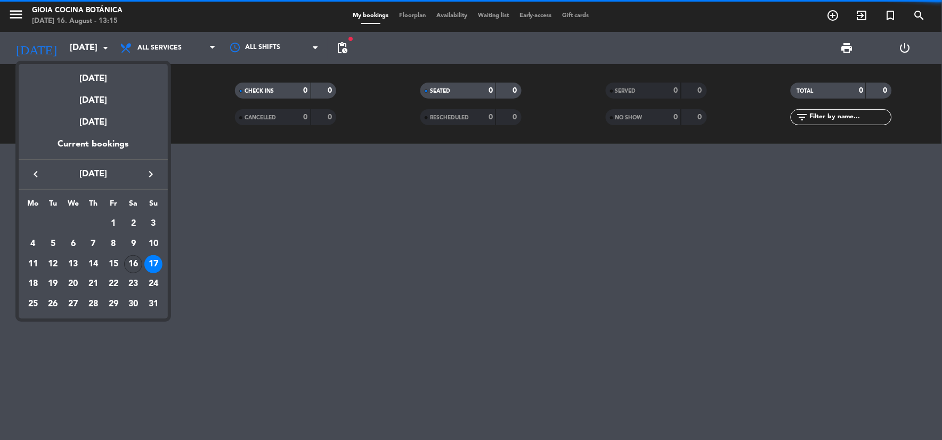
click at [132, 265] on div "16" at bounding box center [133, 264] width 18 height 18
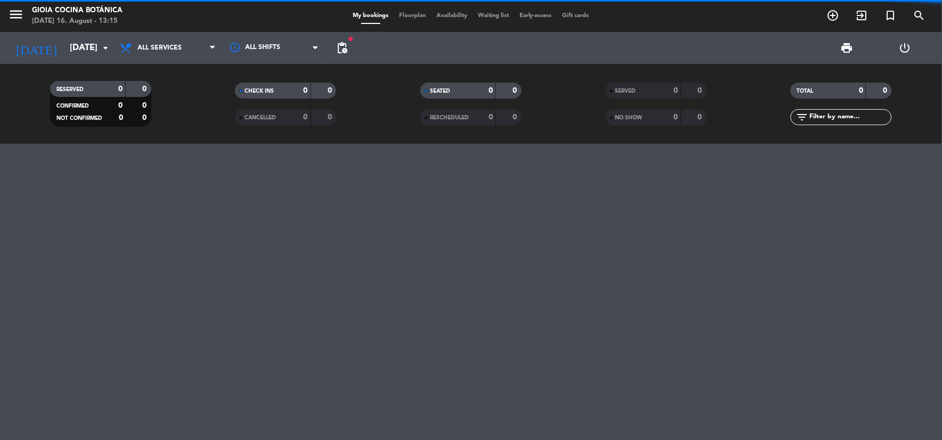
type input "[DATE]"
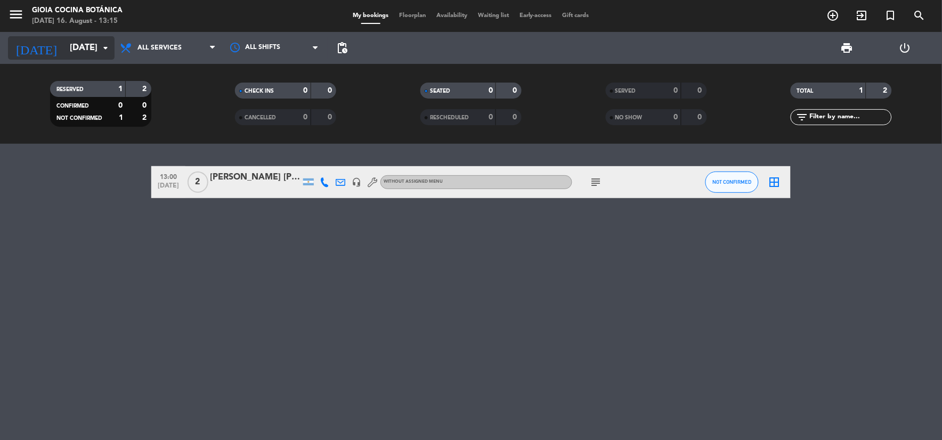
click at [99, 40] on input "[DATE]" at bounding box center [120, 48] width 113 height 21
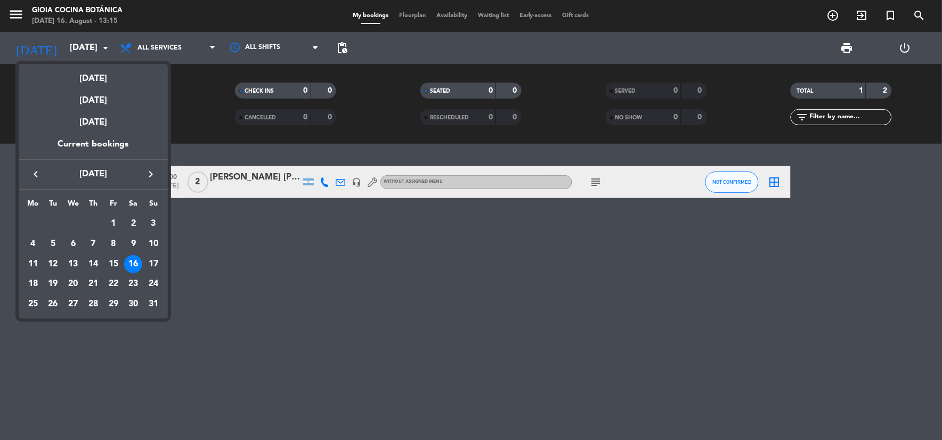
click at [130, 265] on div "16" at bounding box center [133, 264] width 18 height 18
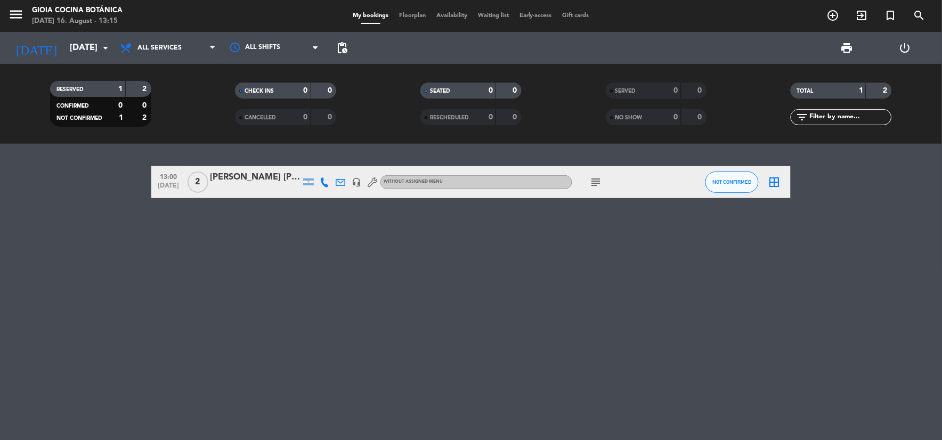
click at [130, 265] on div "13:00 [DATE] 2 [PERSON_NAME] [PERSON_NAME] Gherscovici headset_mic Without assi…" at bounding box center [471, 292] width 942 height 296
click at [77, 56] on input "[DATE]" at bounding box center [120, 48] width 113 height 21
